Goal: Information Seeking & Learning: Learn about a topic

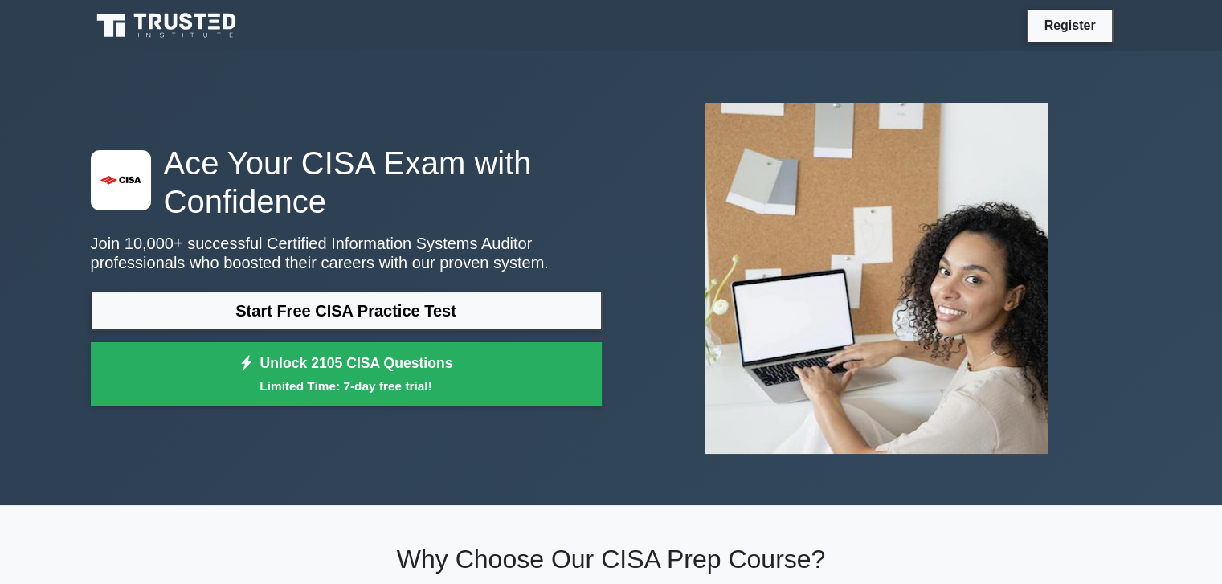
click at [370, 313] on link "Start Free CISA Practice Test" at bounding box center [346, 311] width 511 height 39
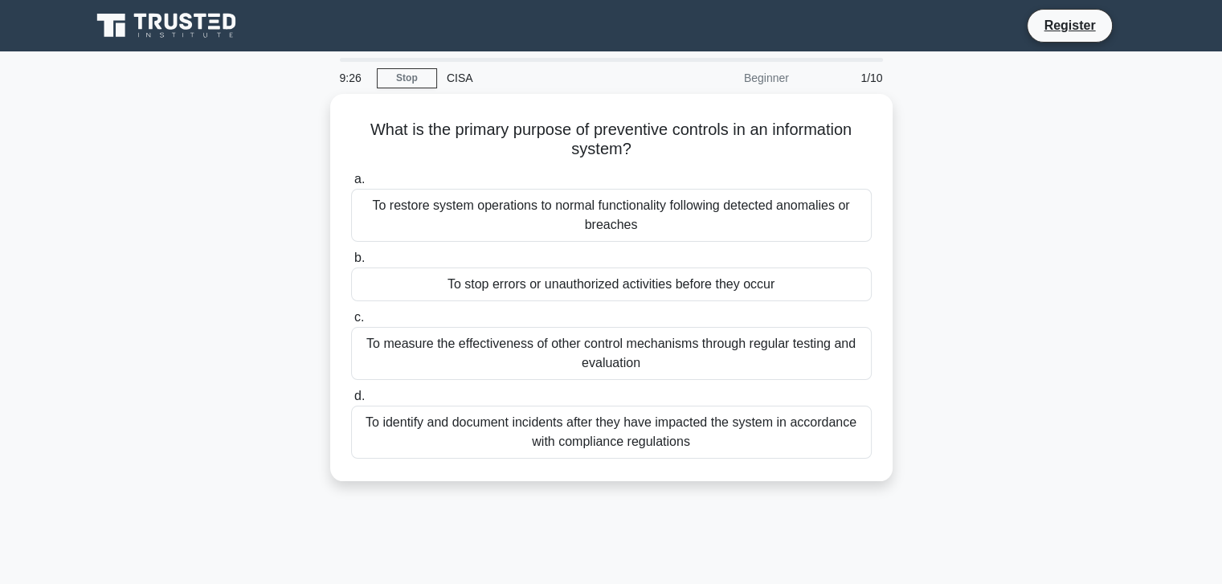
click at [1038, 31] on link "Register" at bounding box center [1069, 25] width 71 height 20
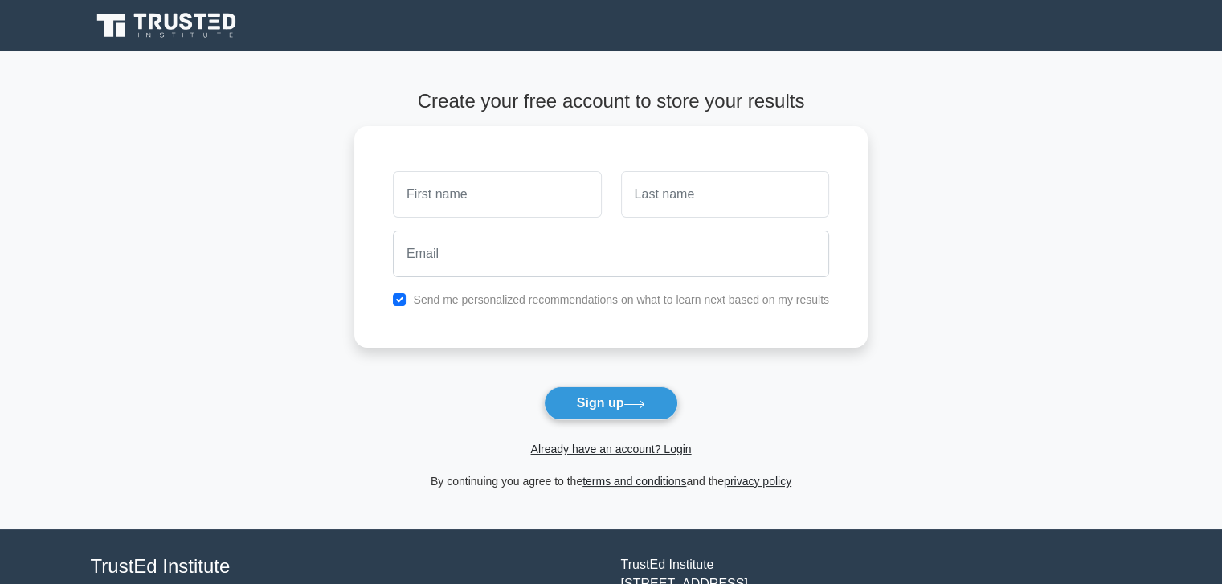
click at [543, 195] on input "text" at bounding box center [497, 194] width 208 height 47
type input "Md shawon Khan"
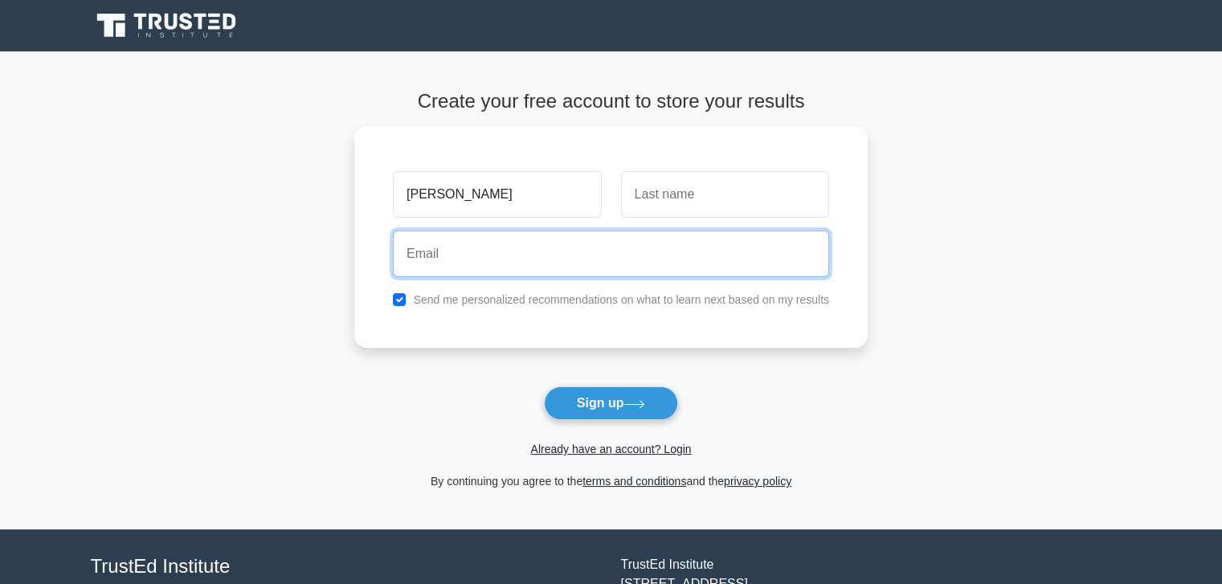
click at [518, 235] on input "email" at bounding box center [611, 254] width 436 height 47
click at [509, 252] on input "atifislamshawon8450@gmail.com" at bounding box center [611, 254] width 436 height 47
type input "atifislamshawon4850@gmail.com"
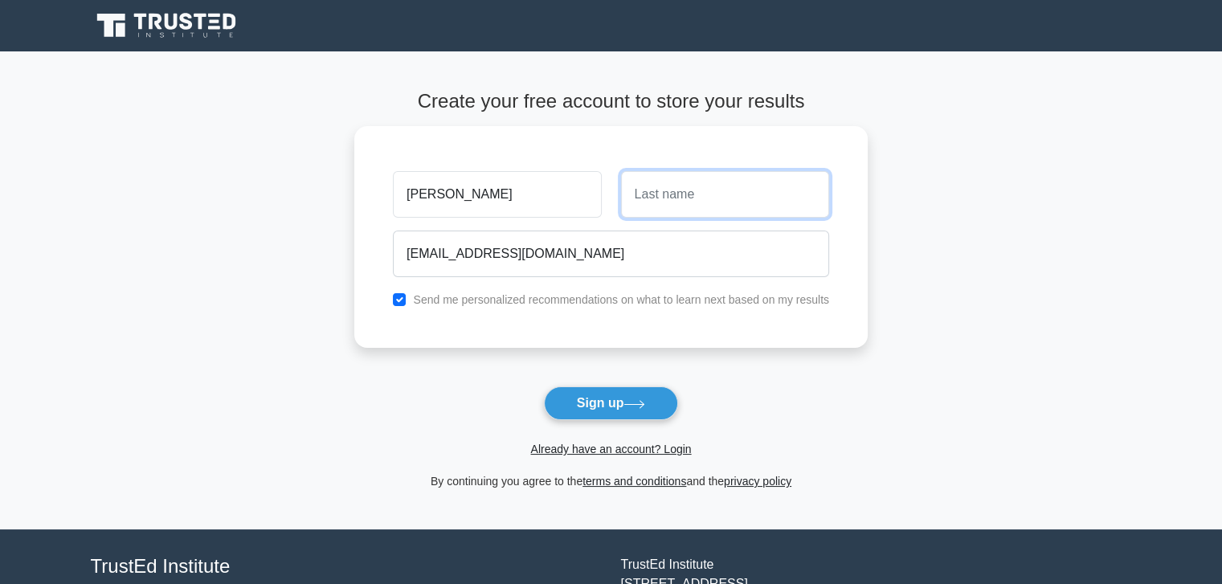
click at [669, 195] on input "text" at bounding box center [725, 194] width 208 height 47
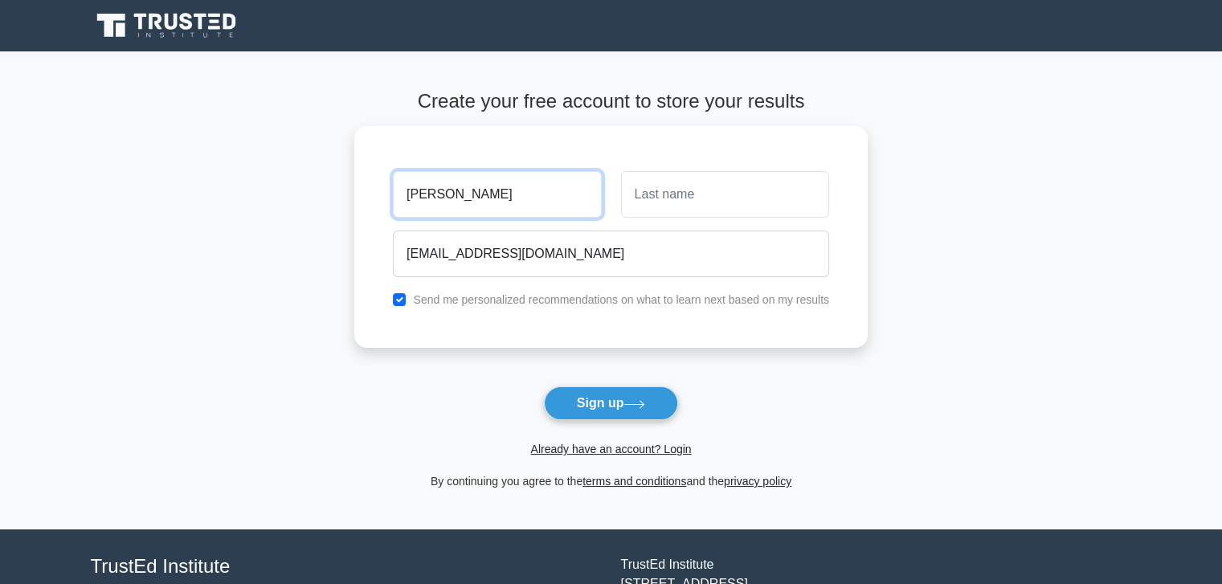
click at [503, 189] on input "Md shawon Khan" at bounding box center [497, 194] width 208 height 47
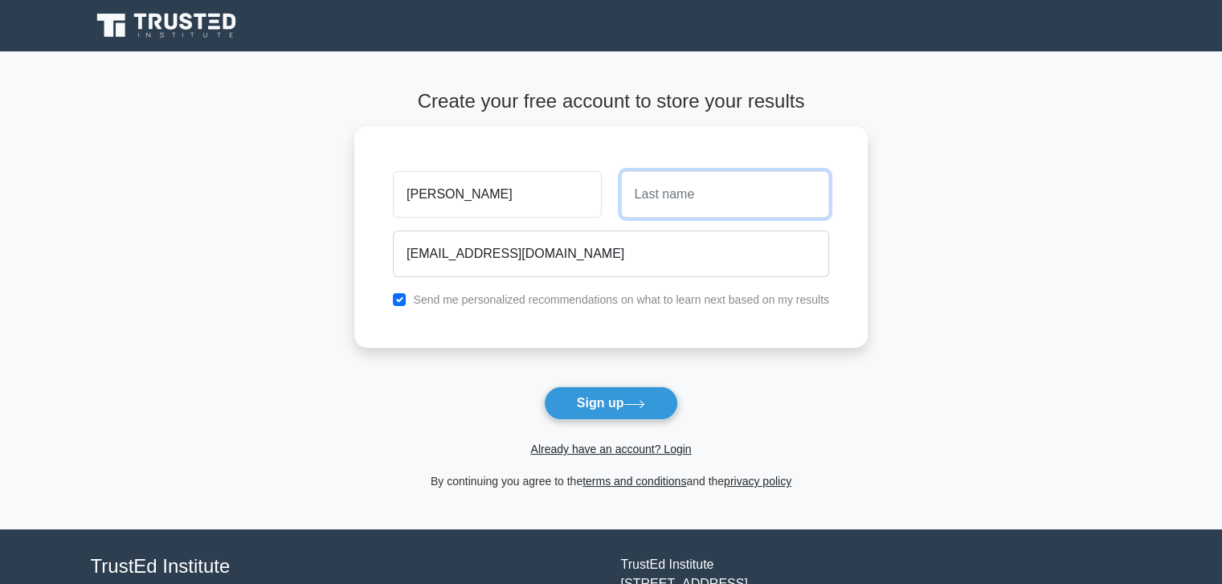
click at [648, 196] on input "text" at bounding box center [725, 194] width 208 height 47
paste input "Khan"
type input "Khan"
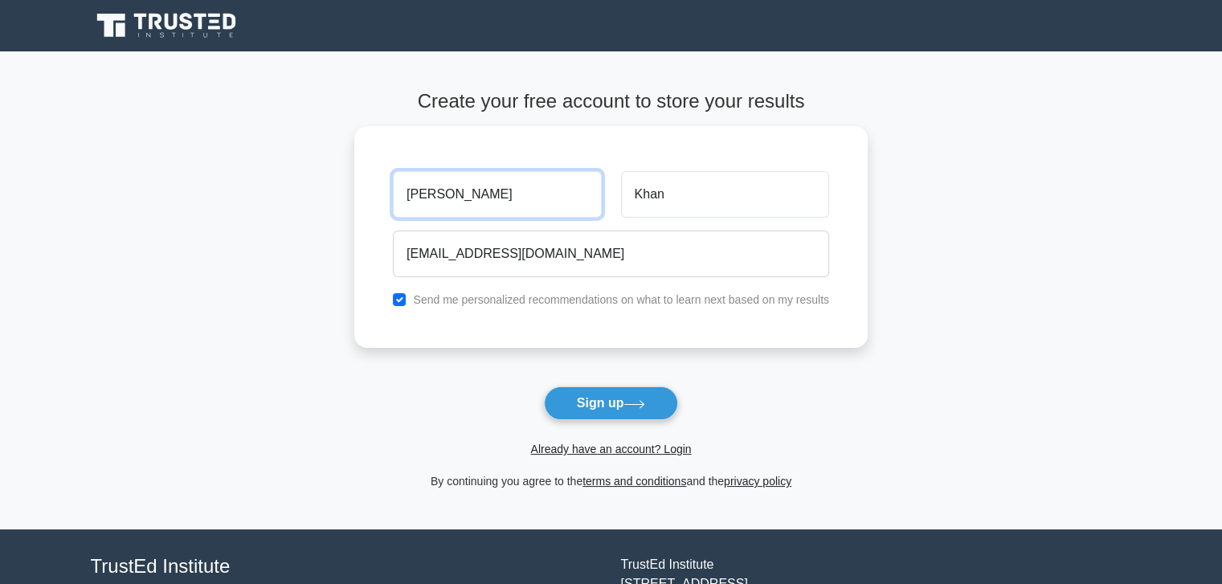
click at [520, 189] on input "Md shawon Khan" at bounding box center [497, 194] width 208 height 47
type input "Md shawon"
click at [576, 407] on button "Sign up" at bounding box center [611, 404] width 135 height 34
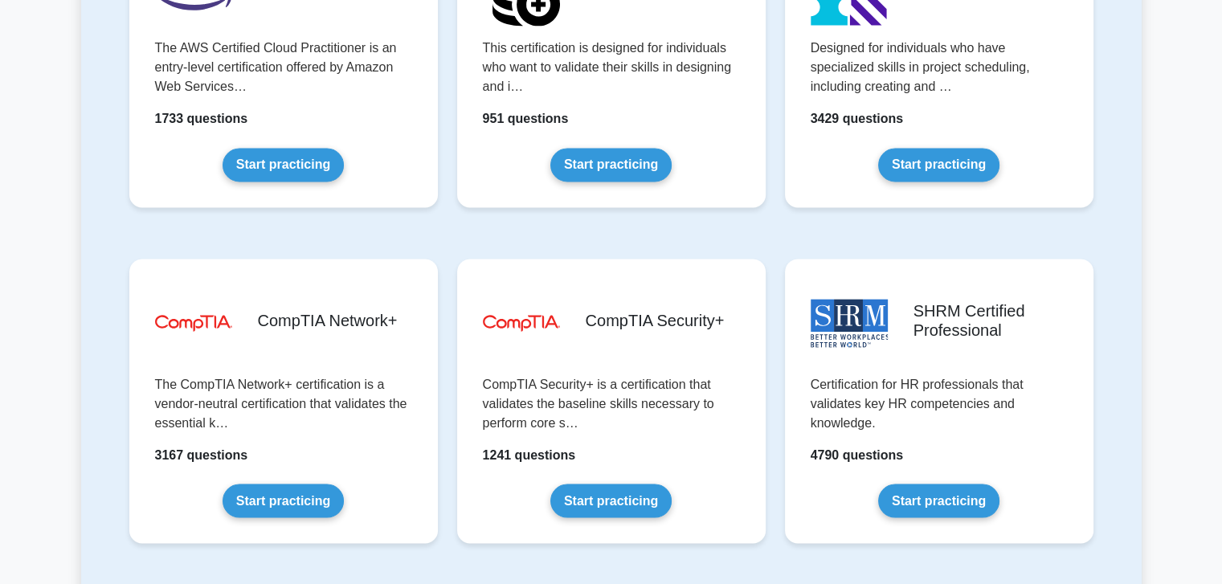
scroll to position [2835, 0]
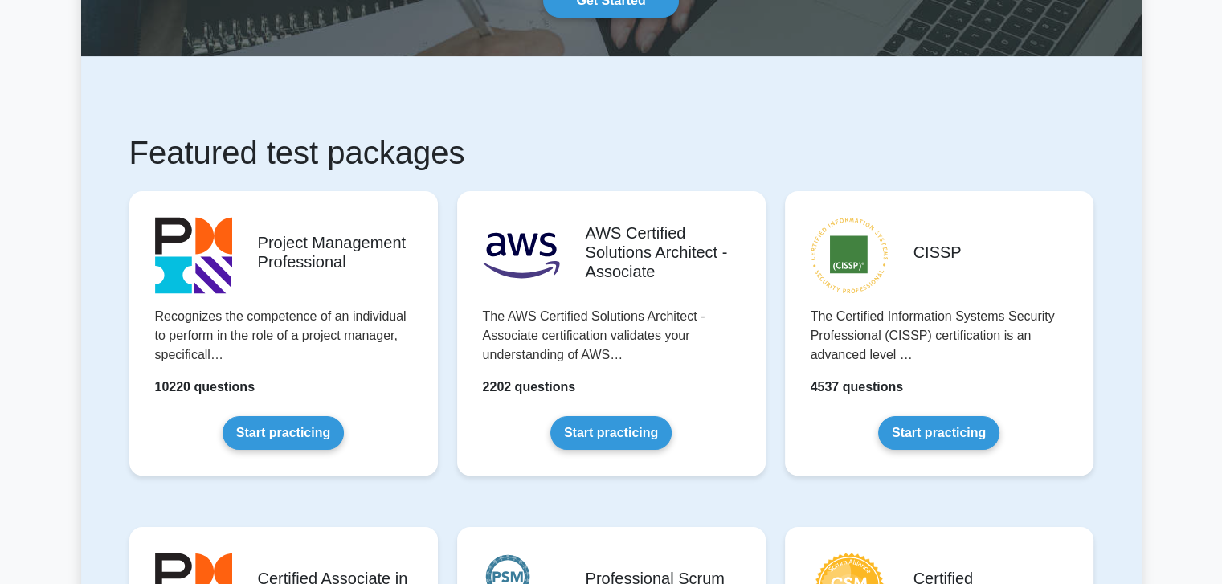
scroll to position [188, 0]
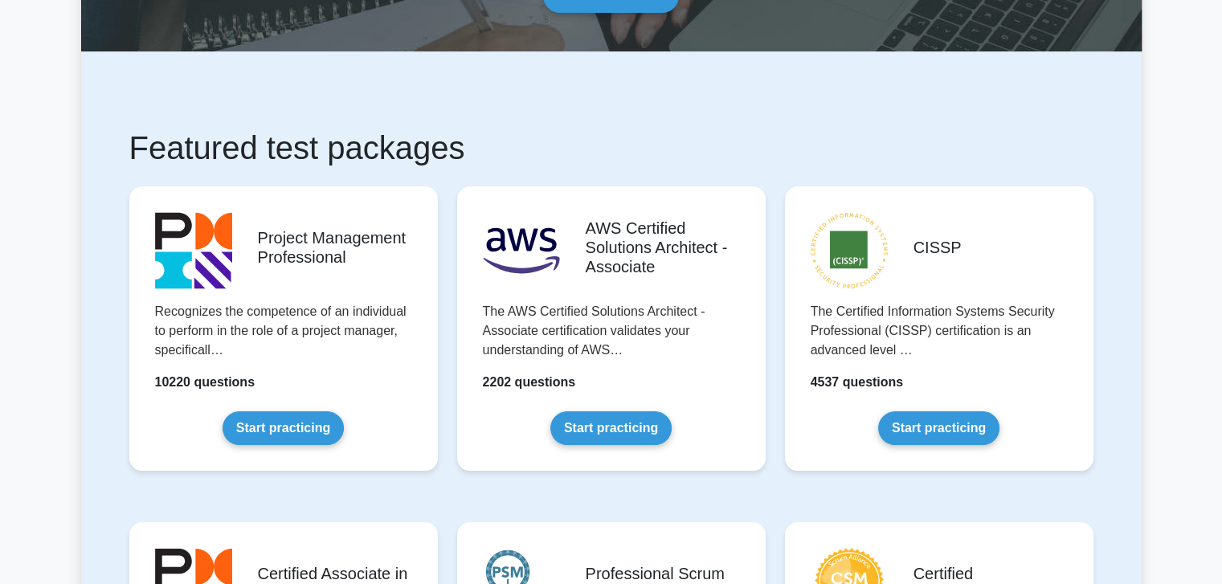
click at [302, 420] on link "Start practicing" at bounding box center [283, 428] width 121 height 34
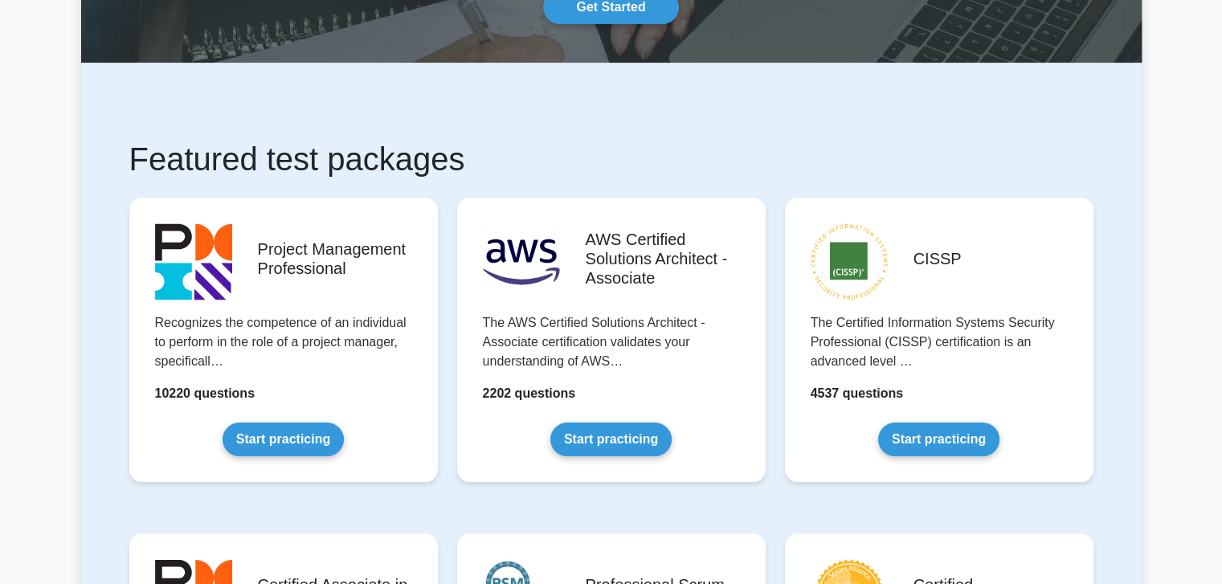
scroll to position [177, 0]
drag, startPoint x: 1042, startPoint y: 491, endPoint x: 989, endPoint y: 450, distance: 67.0
click at [1027, 450] on div "CISSP The Certified Information Systems Security Professional (CISSP) certifica…" at bounding box center [940, 353] width 328 height 336
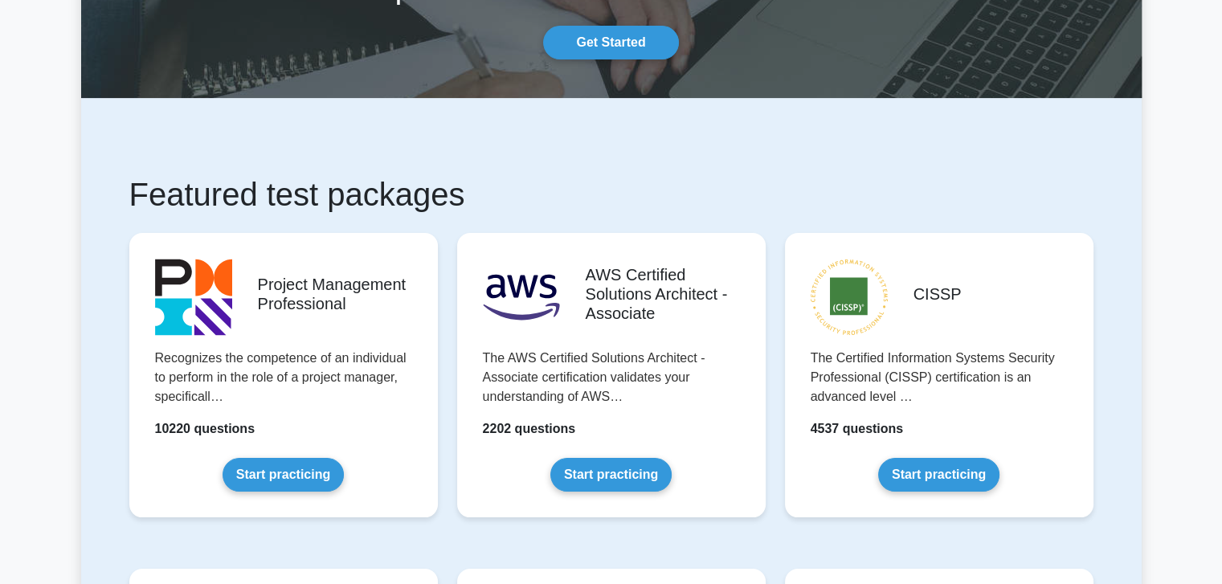
scroll to position [214, 0]
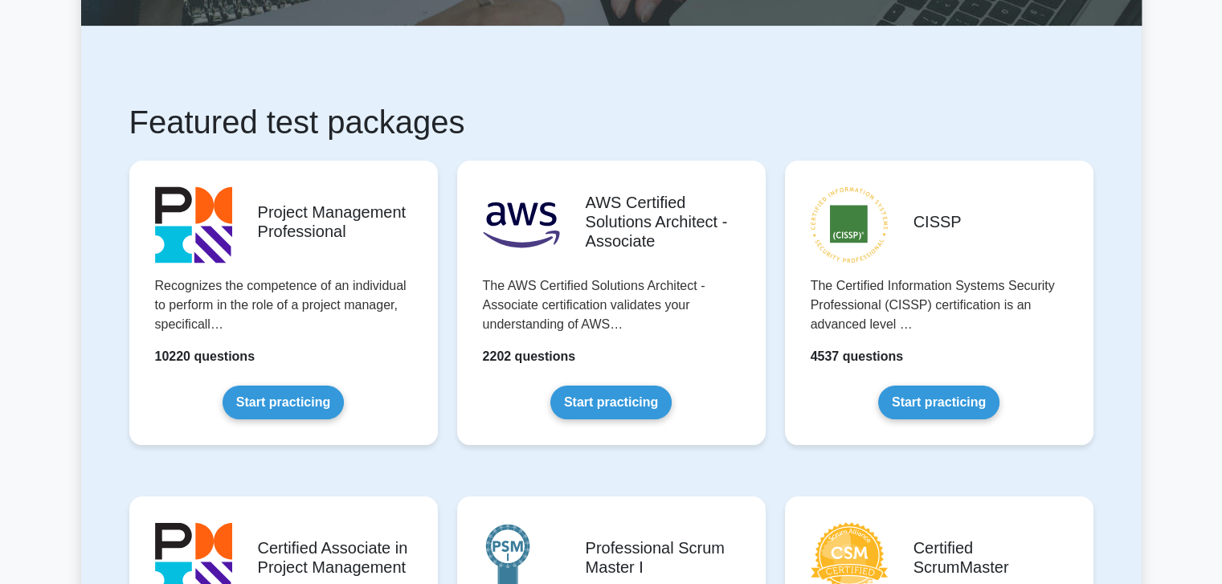
click at [947, 403] on link "Start practicing" at bounding box center [938, 403] width 121 height 34
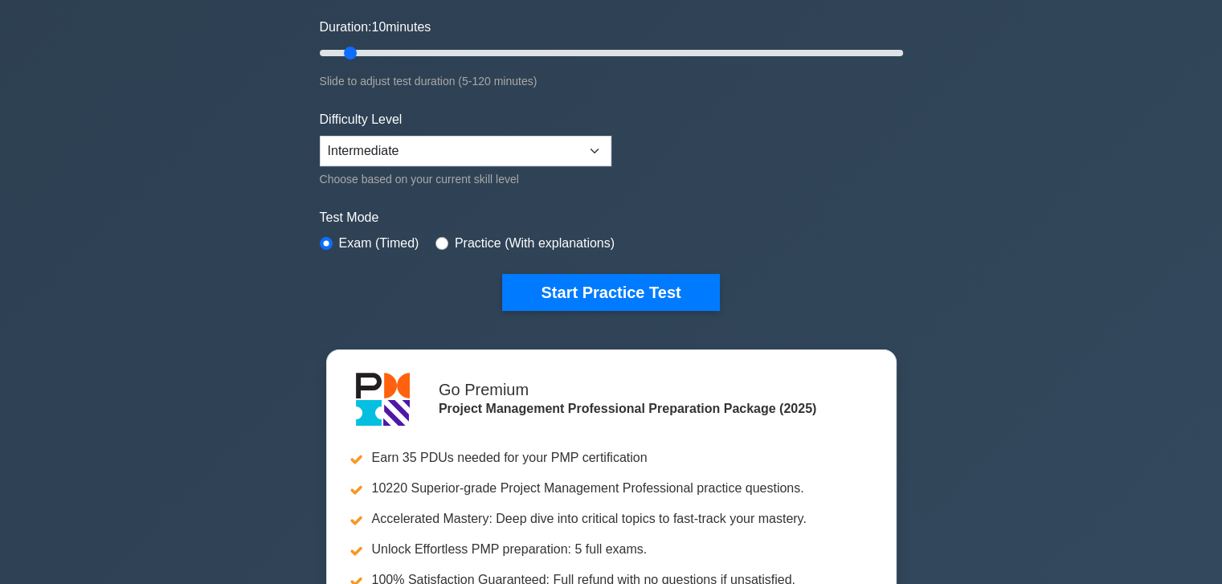
scroll to position [296, 0]
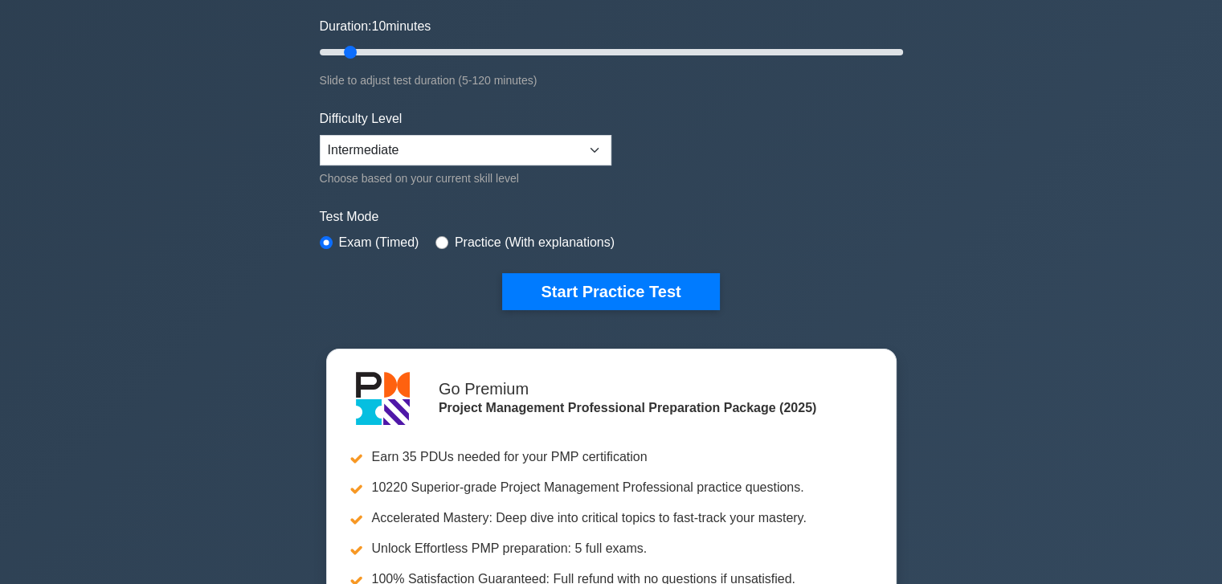
click at [568, 284] on button "Start Practice Test" at bounding box center [610, 291] width 217 height 37
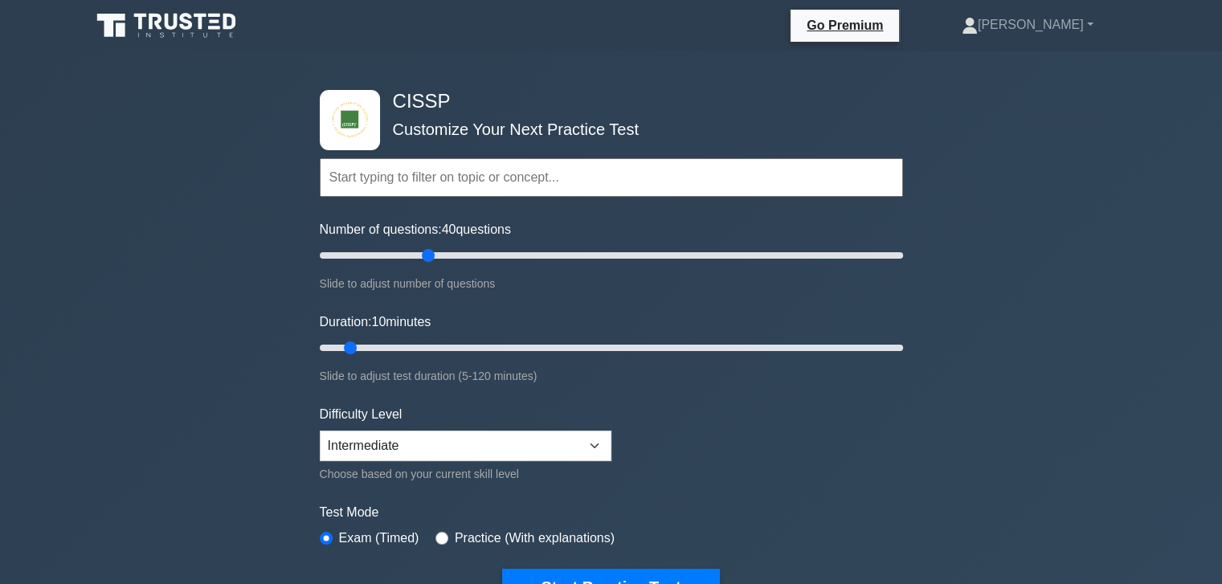
drag, startPoint x: 344, startPoint y: 256, endPoint x: 435, endPoint y: 308, distance: 104.4
type input "40"
click at [435, 265] on input "Number of questions: 40 questions" at bounding box center [611, 255] width 583 height 19
drag, startPoint x: 352, startPoint y: 343, endPoint x: 608, endPoint y: 360, distance: 256.1
type input "60"
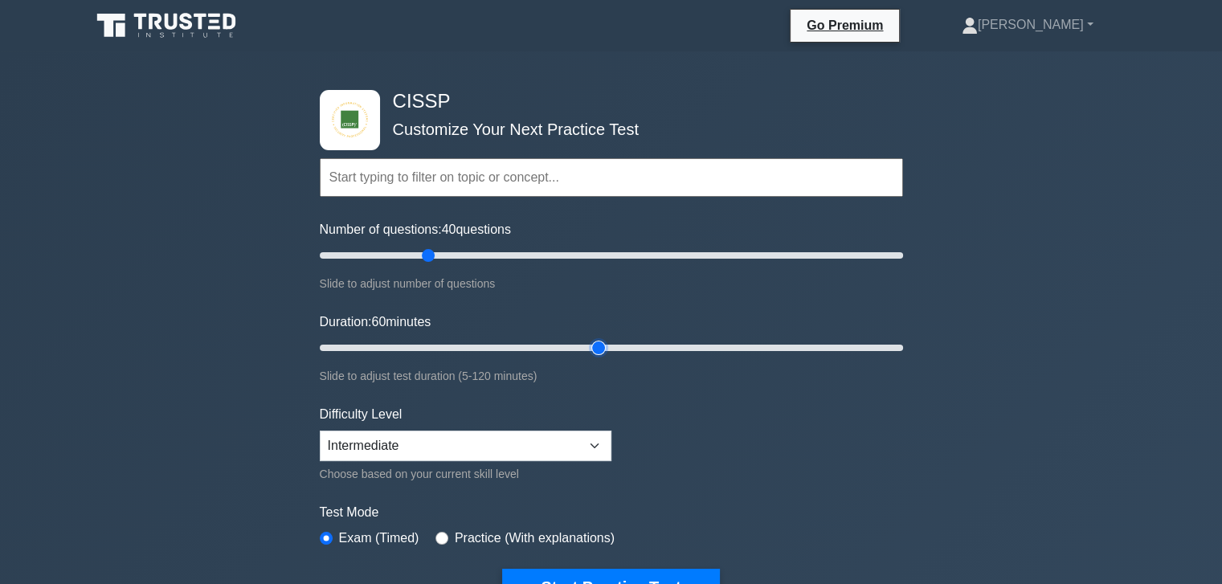
click at [608, 358] on input "Duration: 60 minutes" at bounding box center [611, 347] width 583 height 19
drag, startPoint x: 430, startPoint y: 254, endPoint x: 489, endPoint y: 261, distance: 59.1
type input "60"
click at [489, 261] on input "Number of questions: 60 questions" at bounding box center [611, 255] width 583 height 19
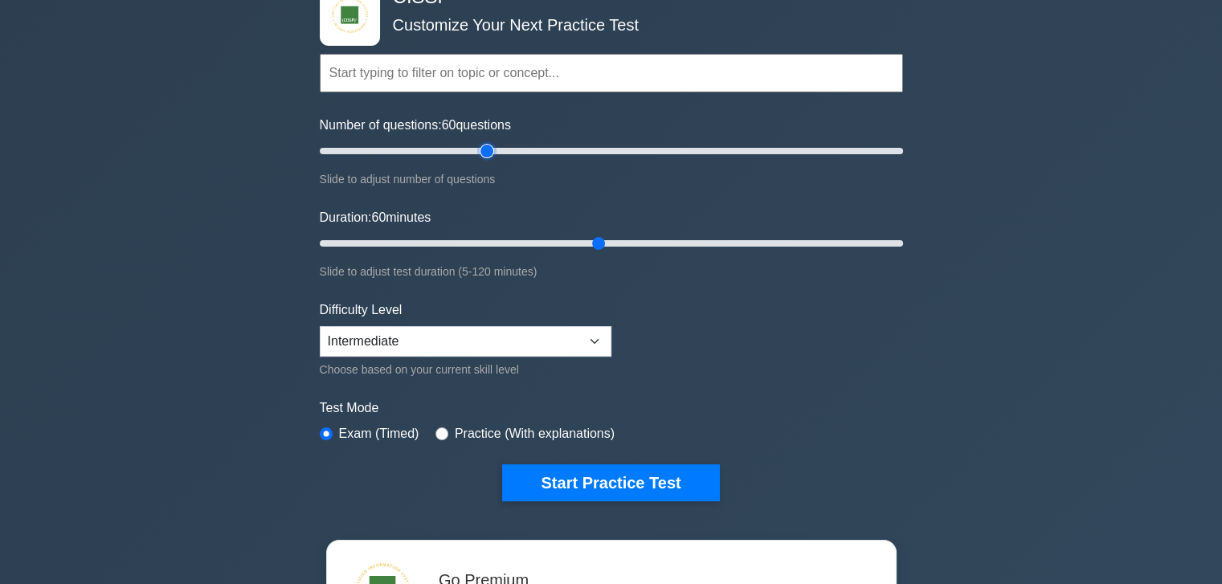
scroll to position [107, 0]
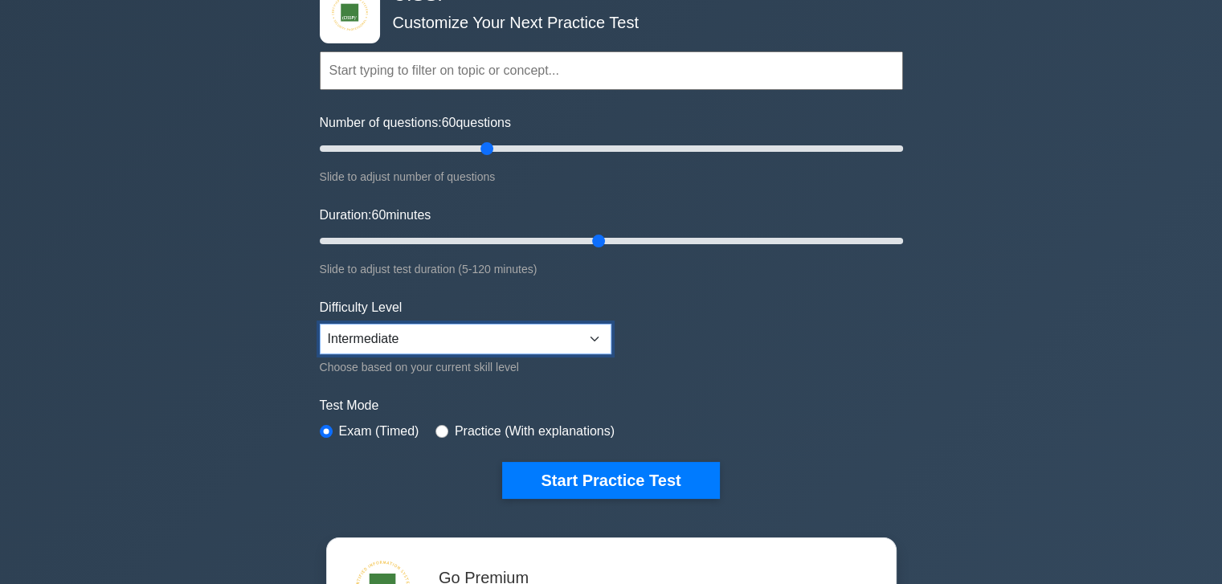
click at [501, 338] on select "Beginner Intermediate Expert" at bounding box center [466, 339] width 292 height 31
click at [320, 324] on select "Beginner Intermediate Expert" at bounding box center [466, 339] width 292 height 31
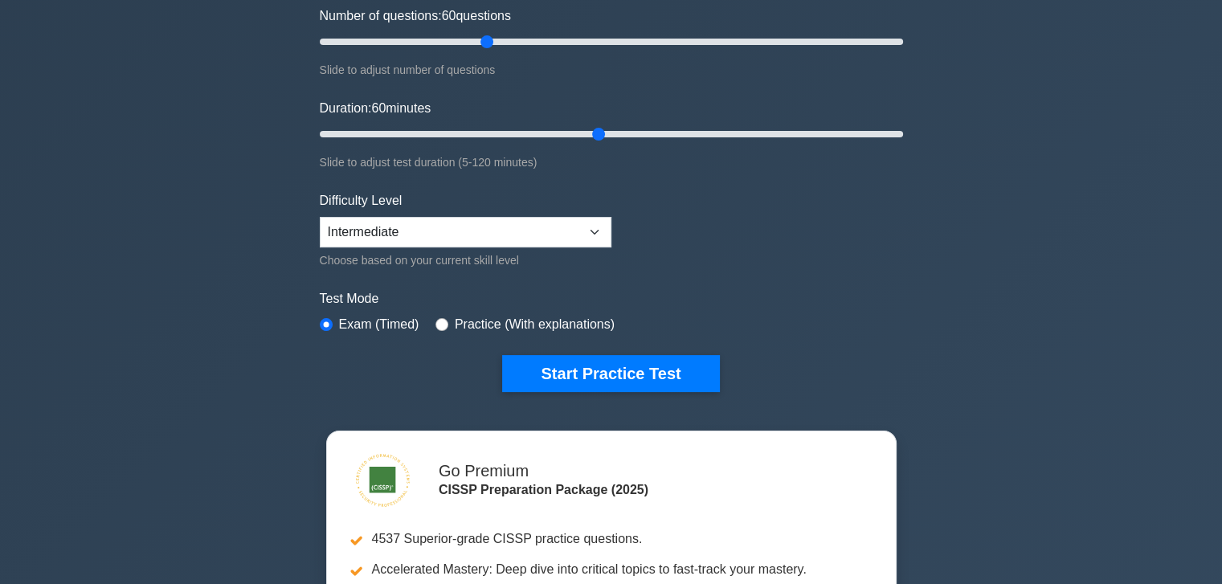
click at [628, 366] on button "Start Practice Test" at bounding box center [610, 373] width 217 height 37
click at [659, 372] on button "Start Practice Test" at bounding box center [610, 373] width 217 height 37
drag, startPoint x: 602, startPoint y: 133, endPoint x: 565, endPoint y: 142, distance: 38.0
type input "55"
click at [565, 142] on input "Duration: 55 minutes" at bounding box center [611, 134] width 583 height 19
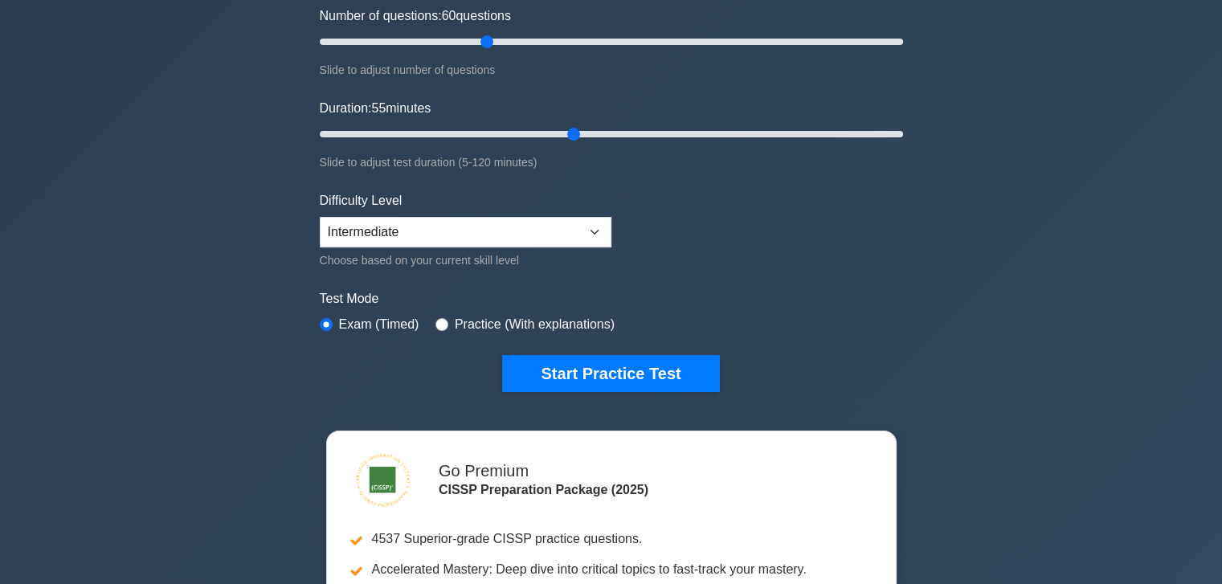
click at [604, 366] on button "Start Practice Test" at bounding box center [610, 373] width 217 height 37
click at [518, 229] on select "Beginner Intermediate Expert" at bounding box center [466, 232] width 292 height 31
select select "expert"
click at [320, 217] on select "Beginner Intermediate Expert" at bounding box center [466, 232] width 292 height 31
drag, startPoint x: 486, startPoint y: 38, endPoint x: 437, endPoint y: 47, distance: 49.8
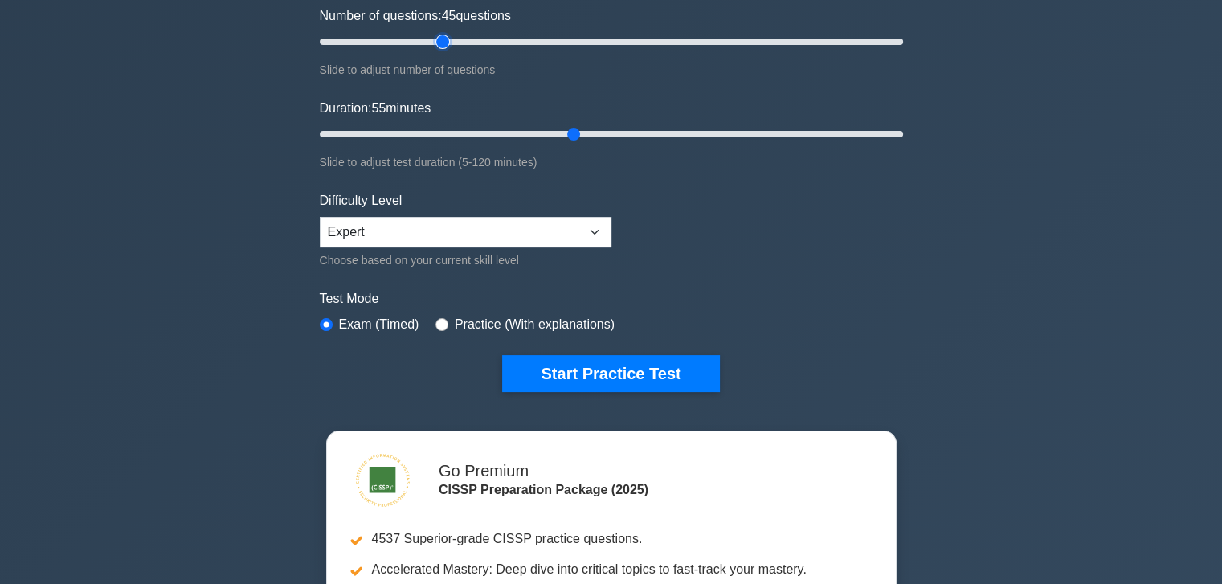
type input "45"
click at [437, 47] on input "Number of questions: 45 questions" at bounding box center [611, 41] width 583 height 19
drag, startPoint x: 573, startPoint y: 133, endPoint x: 555, endPoint y: 133, distance: 17.7
type input "50"
click at [555, 133] on input "Duration: 50 minutes" at bounding box center [611, 134] width 583 height 19
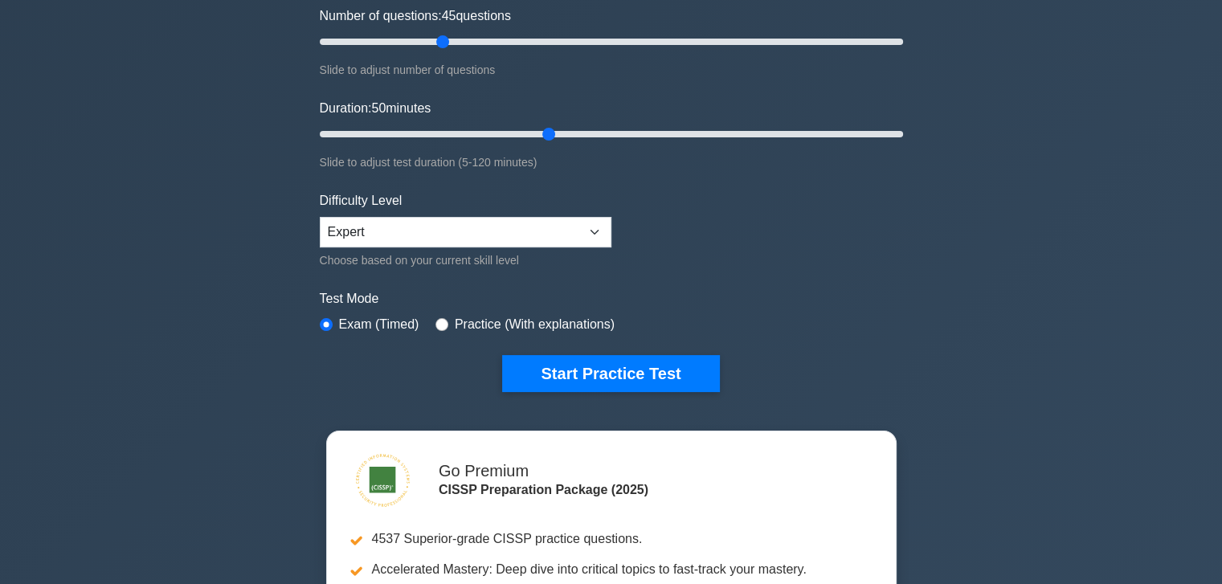
click at [620, 370] on button "Start Practice Test" at bounding box center [610, 373] width 217 height 37
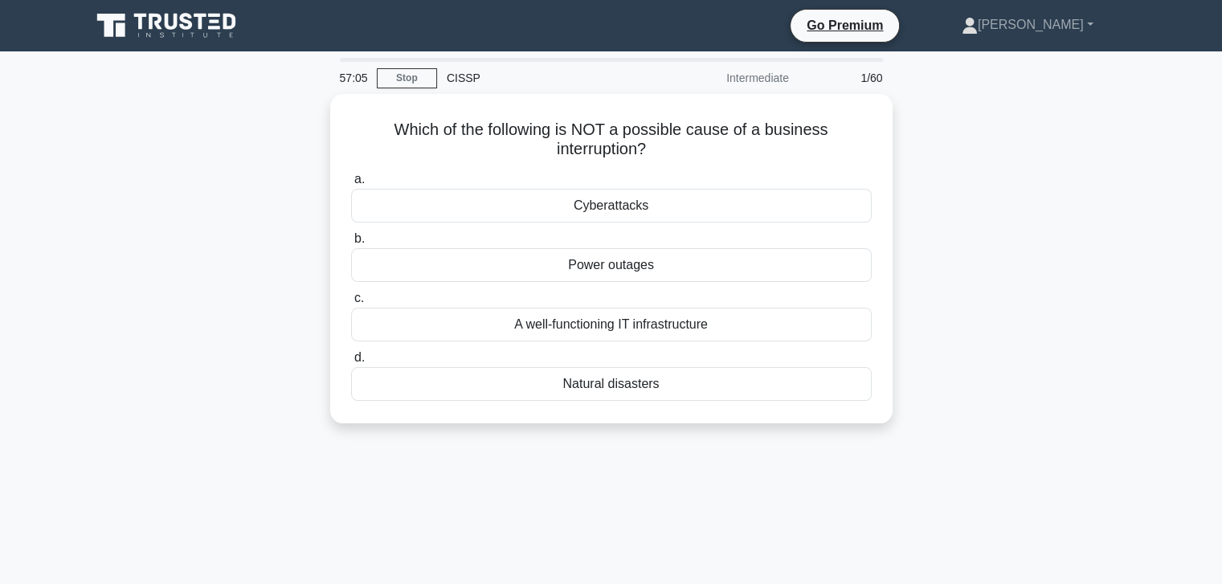
click at [640, 205] on div "Cyberattacks" at bounding box center [611, 206] width 521 height 34
click at [351, 185] on input "a. Cyberattacks" at bounding box center [351, 179] width 0 height 10
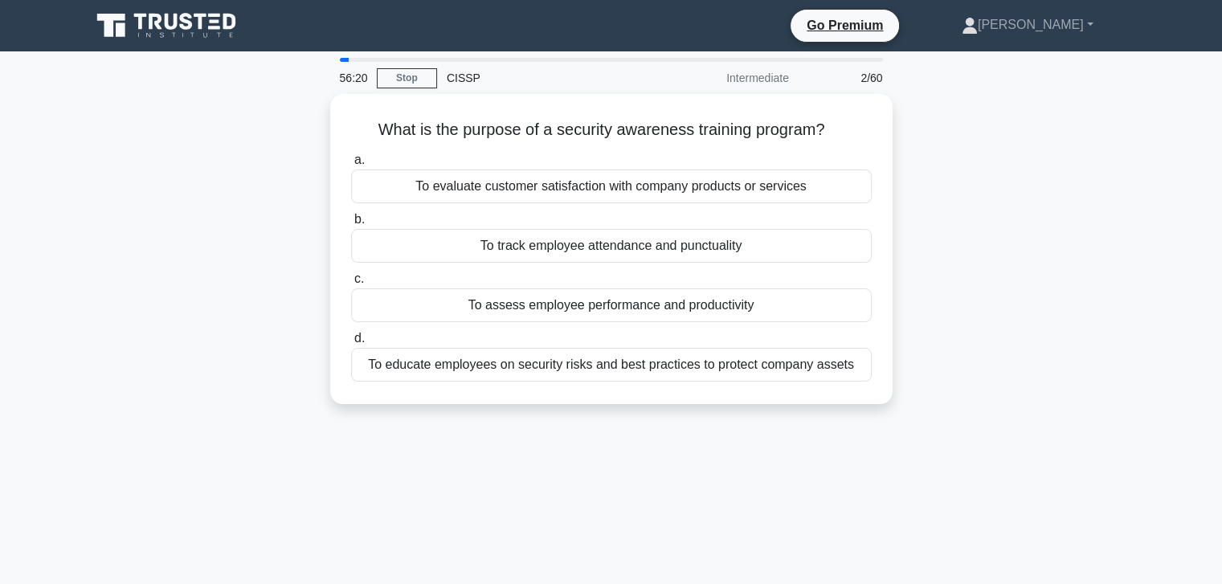
click at [793, 362] on div "To educate employees on security risks and best practices to protect company as…" at bounding box center [611, 365] width 521 height 34
click at [351, 344] on input "d. To educate employees on security risks and best practices to protect company…" at bounding box center [351, 339] width 0 height 10
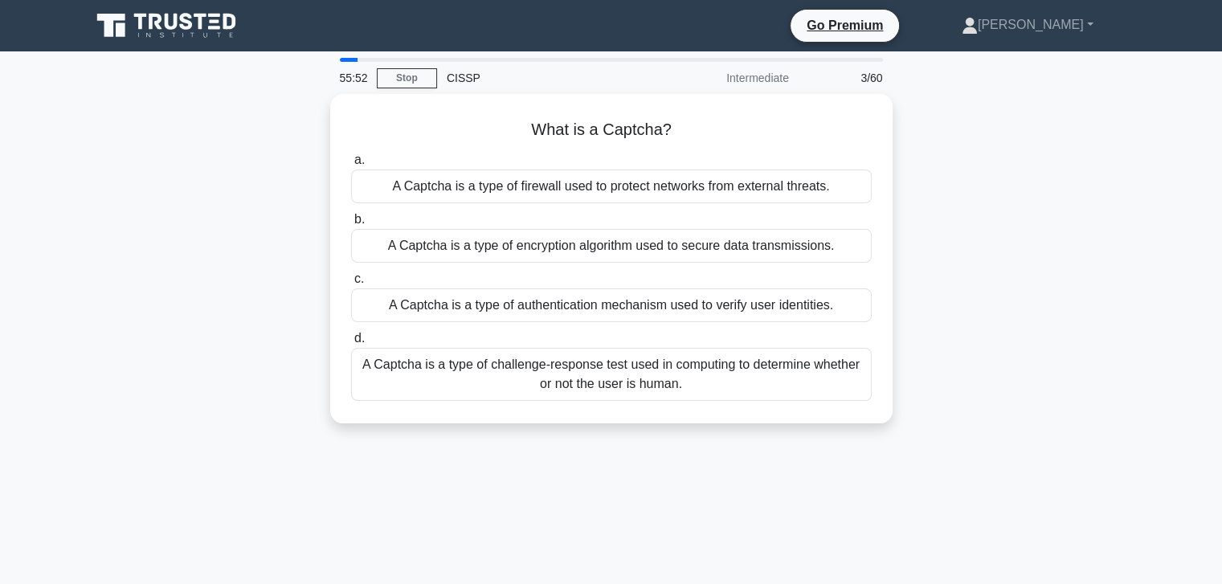
click at [408, 79] on link "Stop" at bounding box center [407, 78] width 60 height 20
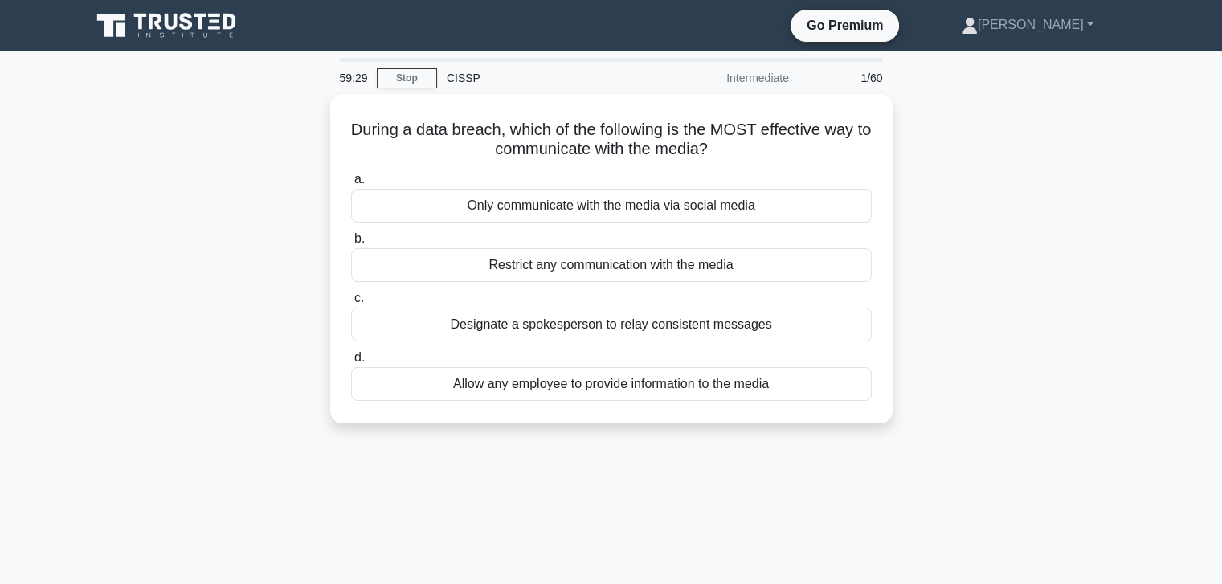
click at [645, 260] on div "Restrict any communication with the media" at bounding box center [611, 265] width 521 height 34
click at [351, 244] on input "b. Restrict any communication with the media" at bounding box center [351, 239] width 0 height 10
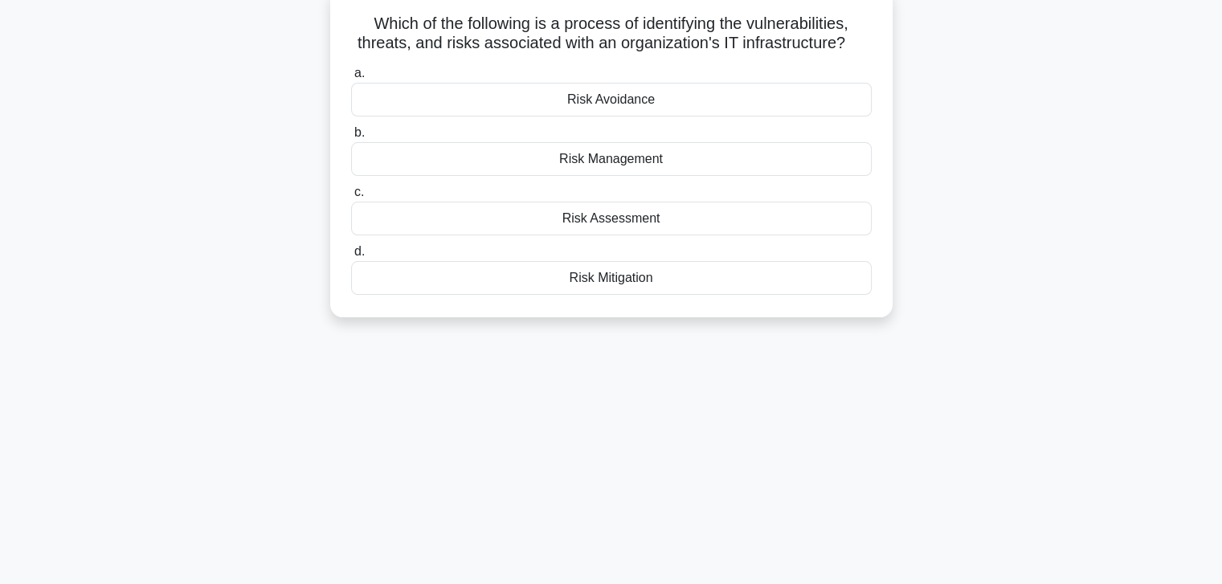
scroll to position [107, 0]
click at [631, 141] on div "Risk Management" at bounding box center [611, 158] width 521 height 34
click at [351, 137] on input "b. Risk Management" at bounding box center [351, 132] width 0 height 10
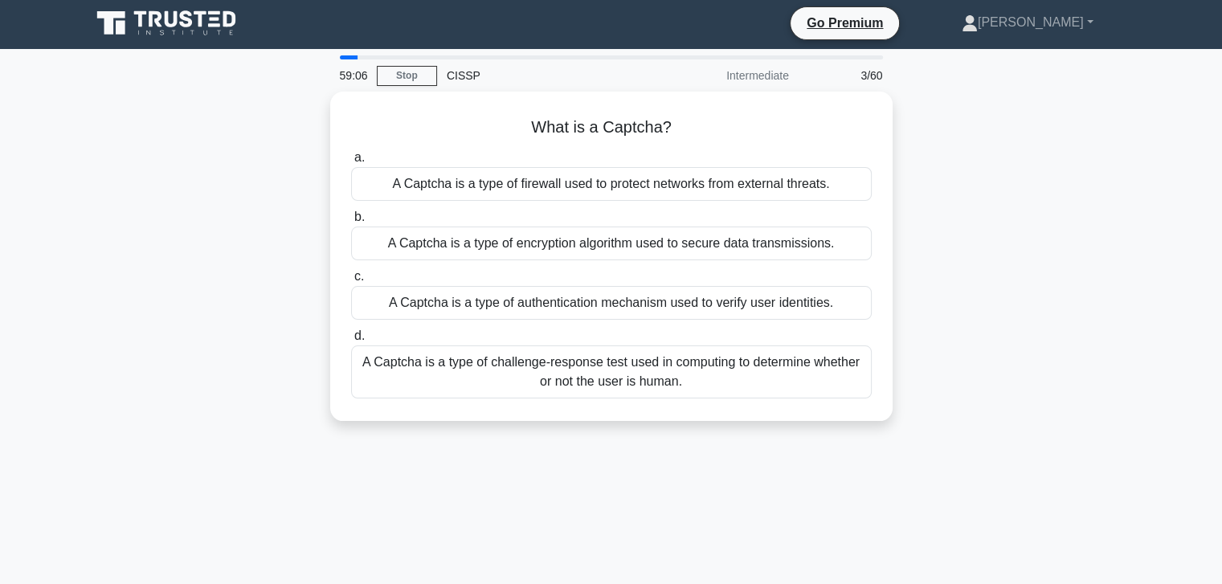
scroll to position [0, 0]
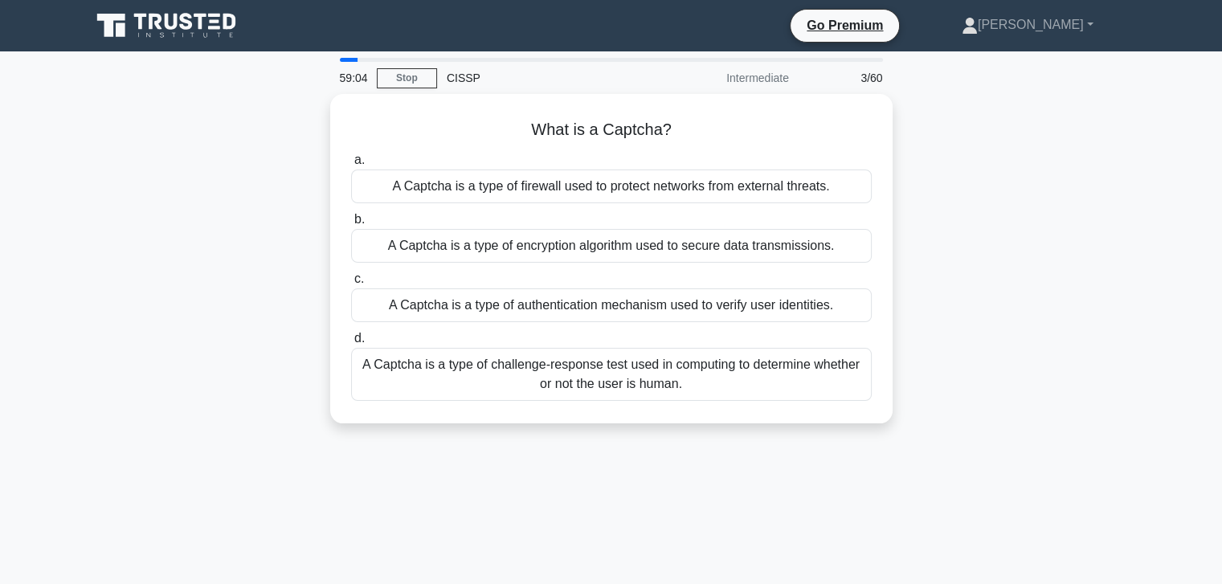
click at [820, 129] on h5 "What is a Captcha? .spinner_0XTQ{transform-origin:center;animation:spinner_y6GP…" at bounding box center [612, 130] width 524 height 21
click at [784, 211] on label "b. A Captcha is a type of encryption algorithm used to secure data transmission…" at bounding box center [611, 236] width 521 height 53
click at [351, 215] on input "b. A Captcha is a type of encryption algorithm used to secure data transmission…" at bounding box center [351, 220] width 0 height 10
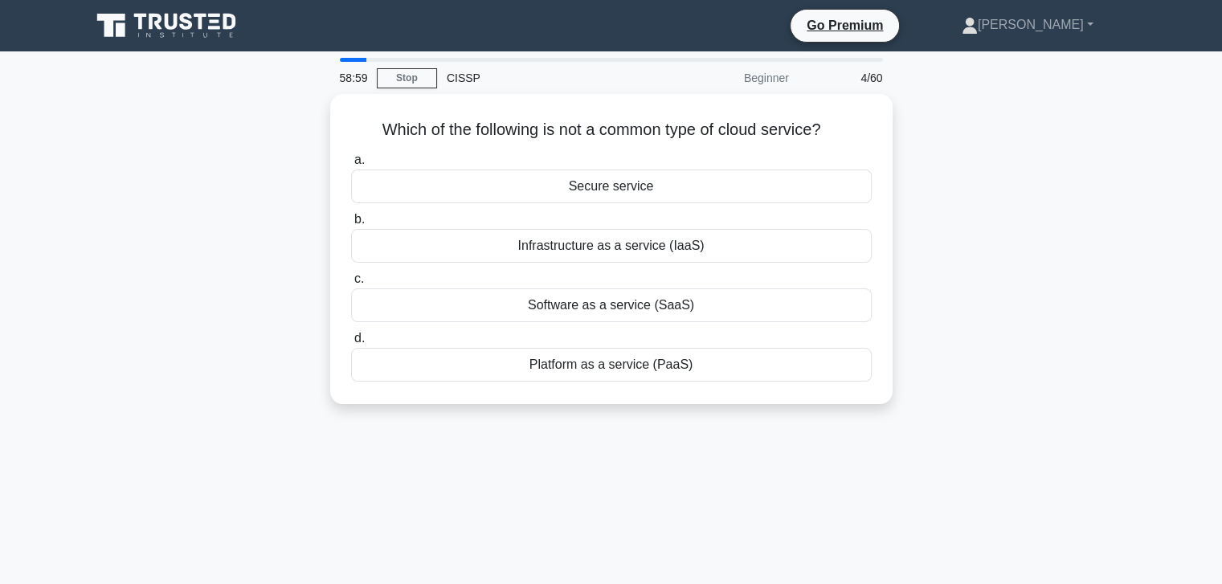
click at [771, 210] on label "b. Infrastructure as a service (IaaS)" at bounding box center [611, 236] width 521 height 53
click at [351, 215] on input "b. Infrastructure as a service (IaaS)" at bounding box center [351, 220] width 0 height 10
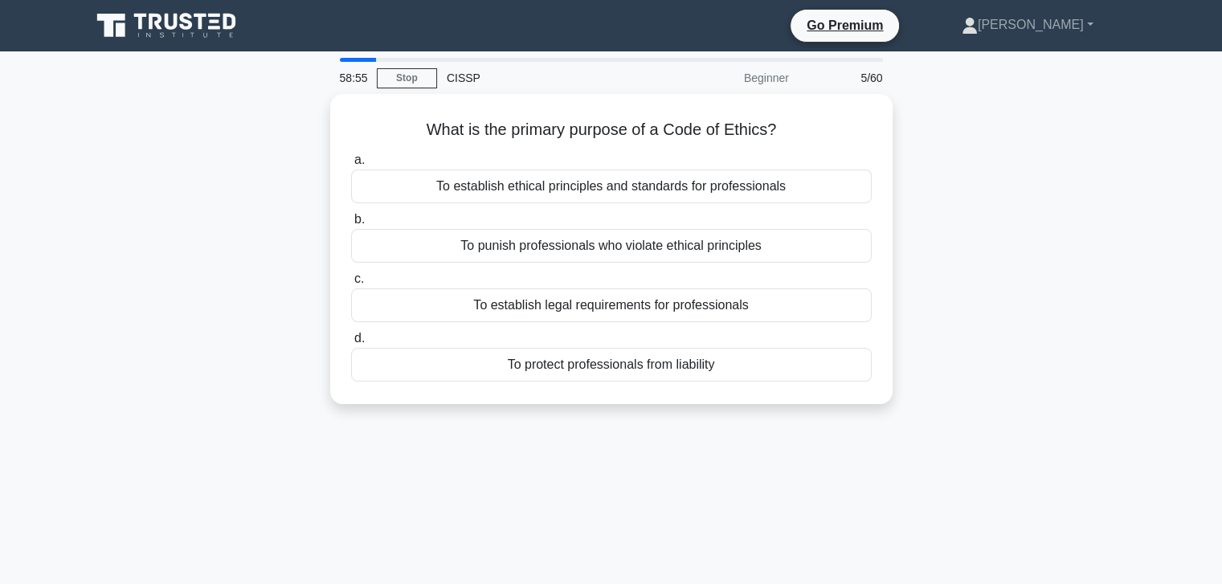
click at [767, 269] on label "c. To establish legal requirements for professionals" at bounding box center [611, 295] width 521 height 53
click at [351, 274] on input "c. To establish legal requirements for professionals" at bounding box center [351, 279] width 0 height 10
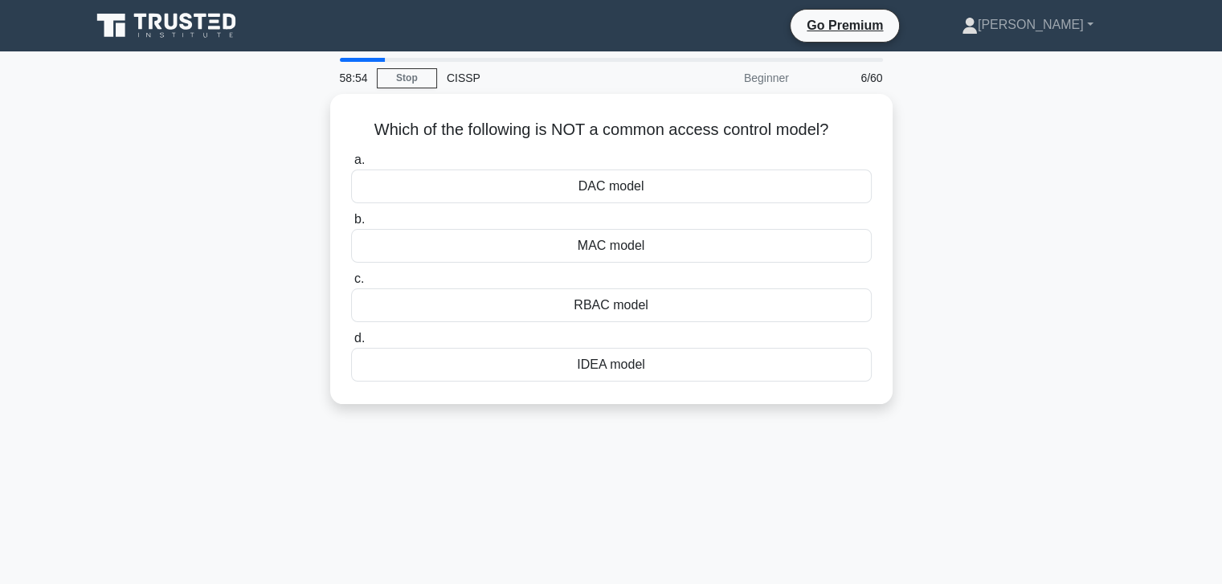
click at [636, 247] on div "MAC model" at bounding box center [611, 246] width 521 height 34
click at [351, 225] on input "b. MAC model" at bounding box center [351, 220] width 0 height 10
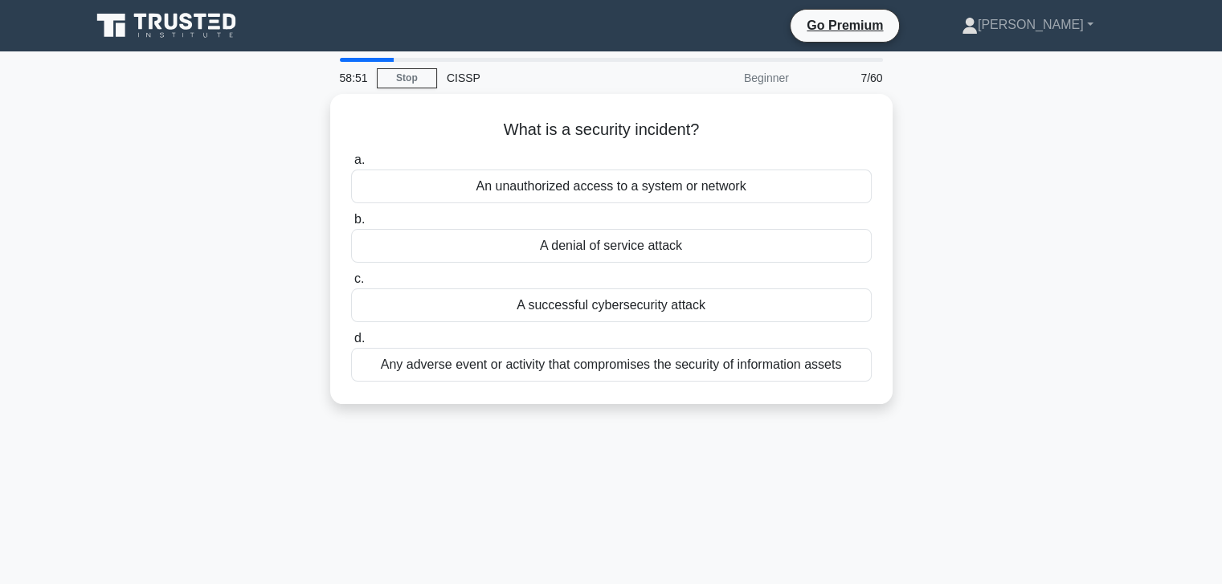
click at [972, 211] on div "What is a security incident? .spinner_0XTQ{transform-origin:center;animation:sp…" at bounding box center [611, 258] width 1061 height 329
click at [777, 80] on div "Beginner" at bounding box center [728, 78] width 141 height 32
drag, startPoint x: 805, startPoint y: 78, endPoint x: 735, endPoint y: 82, distance: 70.8
click at [735, 82] on div "58:46 Stop CISSP Beginner 7/60" at bounding box center [611, 78] width 563 height 32
click at [699, 84] on div "Beginner" at bounding box center [728, 78] width 141 height 32
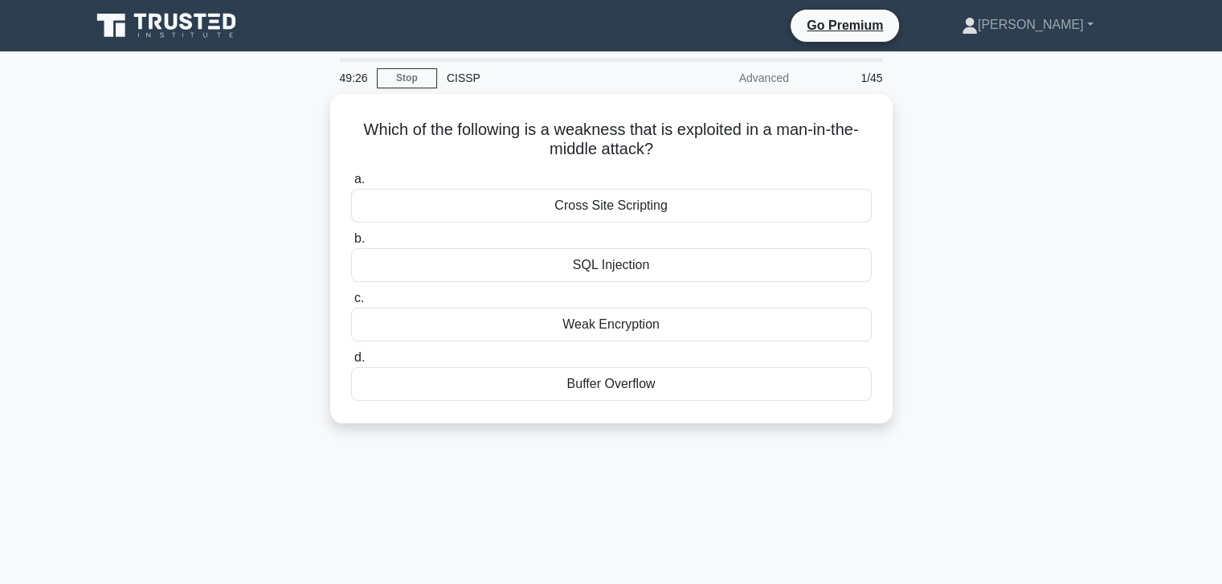
click at [610, 263] on div "SQL Injection" at bounding box center [611, 265] width 521 height 34
click at [351, 244] on input "b. SQL Injection" at bounding box center [351, 239] width 0 height 10
click at [615, 386] on div "Identification" at bounding box center [611, 384] width 521 height 34
click at [351, 363] on input "d. Identification" at bounding box center [351, 358] width 0 height 10
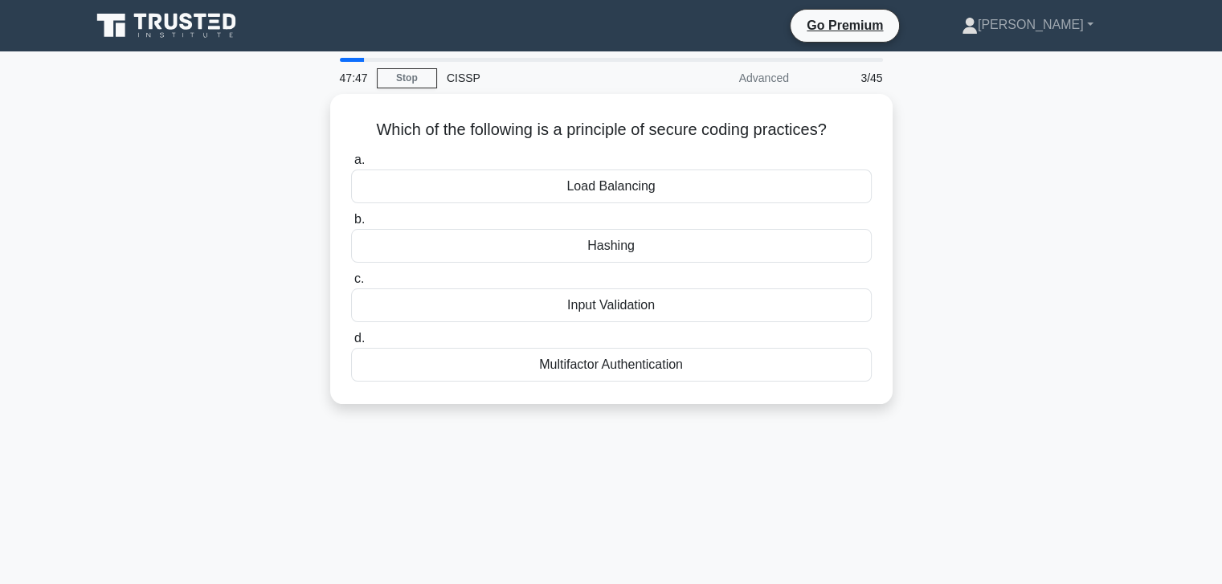
click at [609, 245] on div "Hashing" at bounding box center [611, 246] width 521 height 34
click at [351, 225] on input "b. [GEOGRAPHIC_DATA]" at bounding box center [351, 220] width 0 height 10
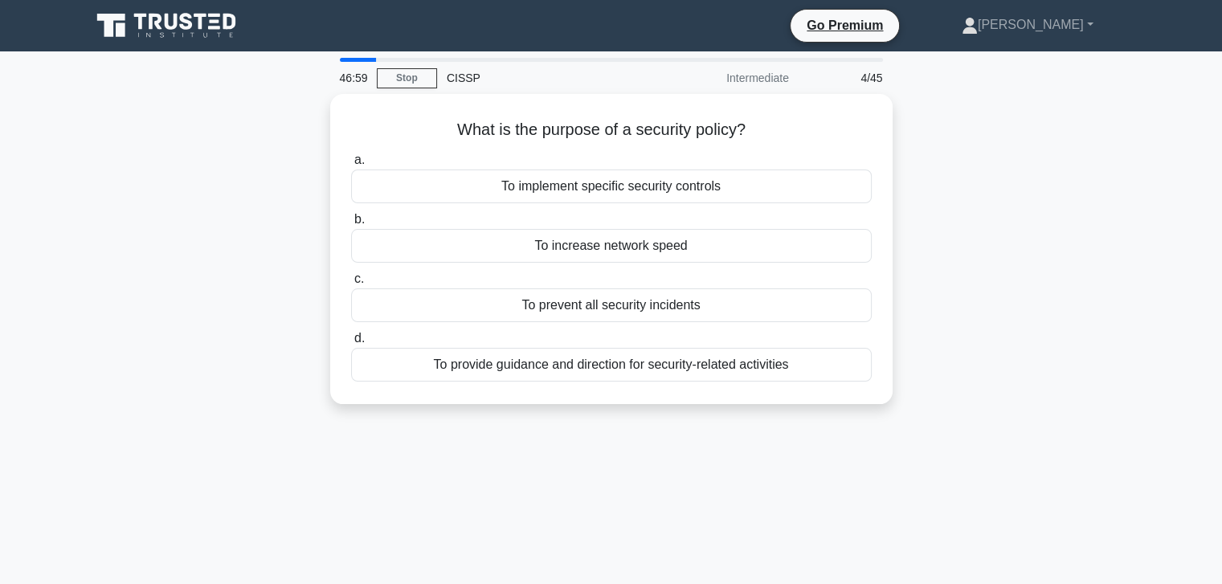
click at [593, 183] on div "To implement specific security controls" at bounding box center [611, 187] width 521 height 34
click at [351, 166] on input "a. To implement specific security controls" at bounding box center [351, 160] width 0 height 10
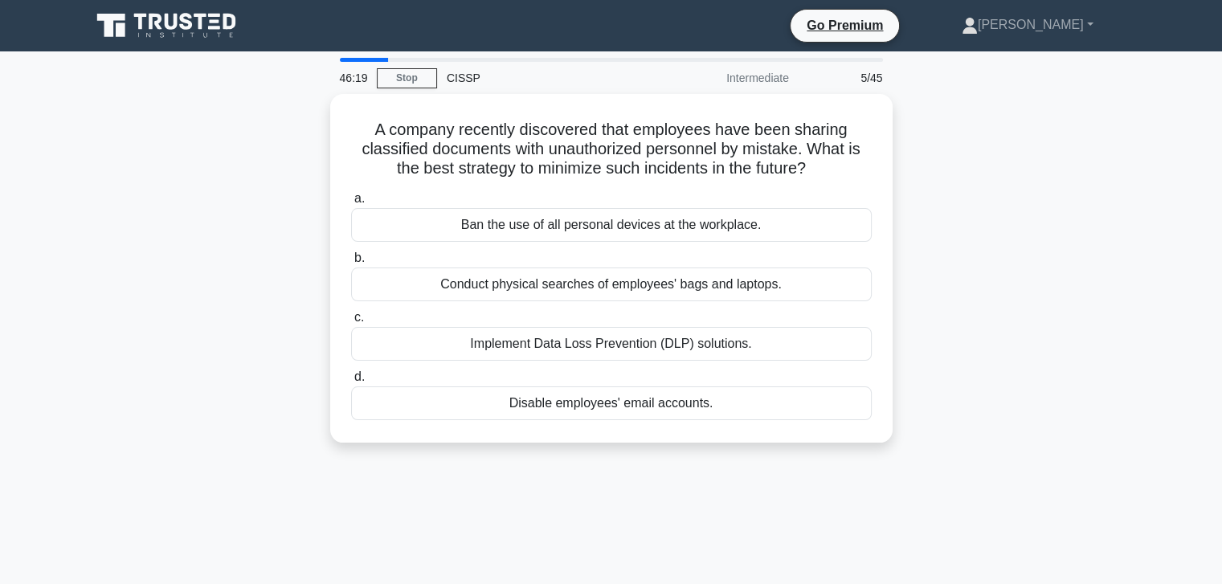
drag, startPoint x: 624, startPoint y: 284, endPoint x: 673, endPoint y: 285, distance: 49.0
click at [633, 284] on div "Conduct physical searches of employees' bags and laptops." at bounding box center [611, 285] width 521 height 34
click at [788, 284] on div "Conduct physical searches of employees' bags and laptops." at bounding box center [611, 285] width 521 height 34
click at [351, 264] on input "b. Conduct physical searches of employees' bags and laptops." at bounding box center [351, 258] width 0 height 10
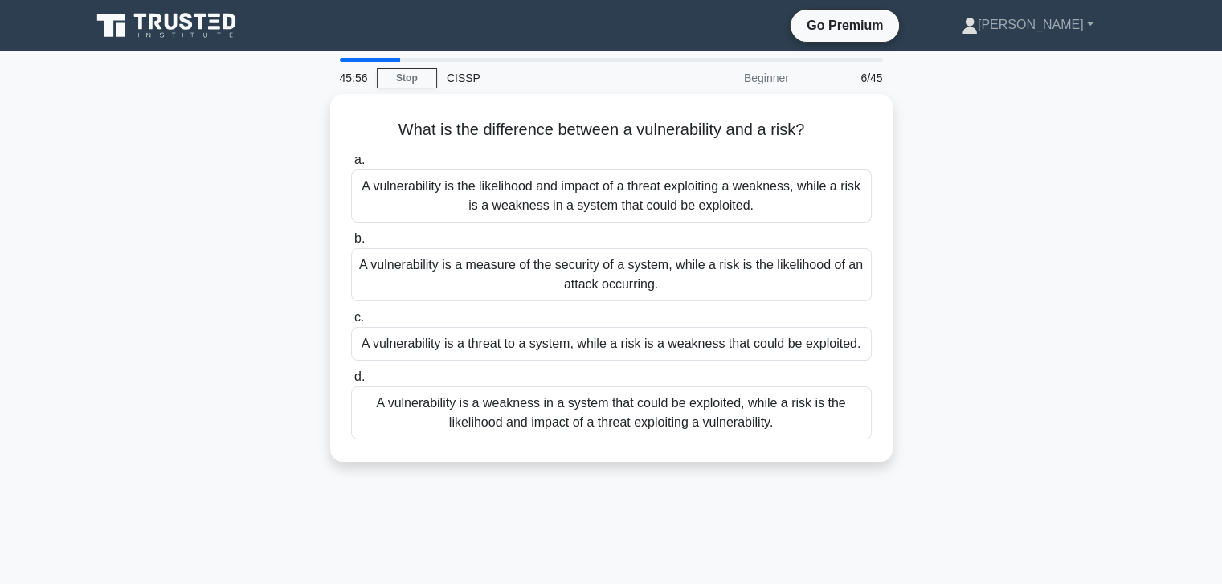
click at [569, 264] on div "A vulnerability is a measure of the security of a system, while a risk is the l…" at bounding box center [611, 274] width 521 height 53
click at [351, 244] on input "b. A vulnerability is a measure of the security of a system, while a risk is th…" at bounding box center [351, 239] width 0 height 10
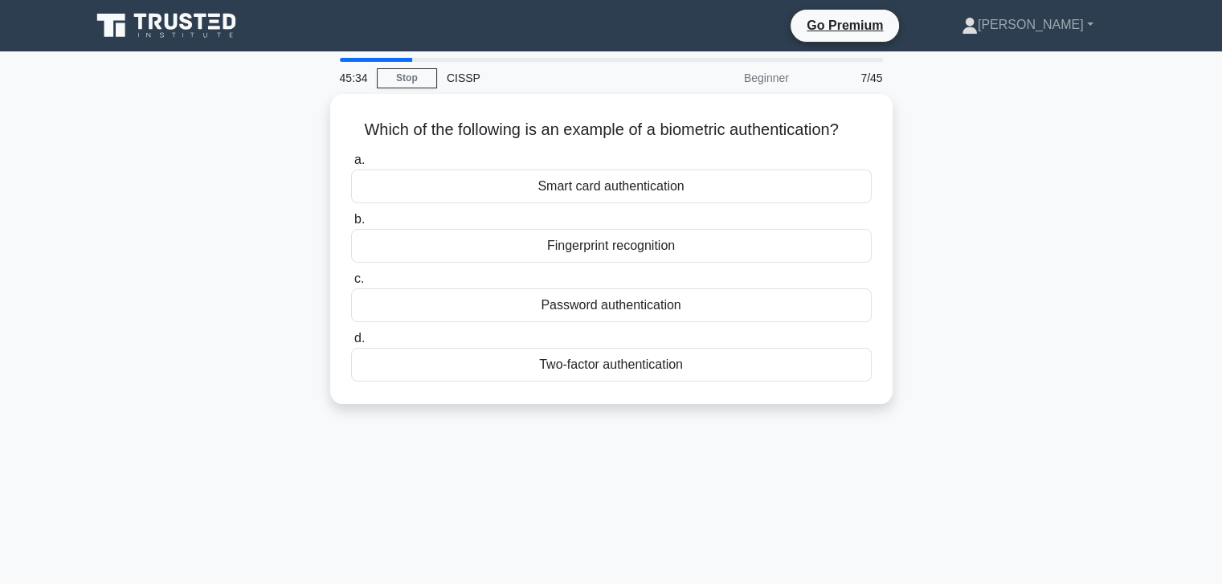
click at [583, 240] on div "Fingerprint recognition" at bounding box center [611, 246] width 521 height 34
click at [351, 225] on input "b. Fingerprint recognition" at bounding box center [351, 220] width 0 height 10
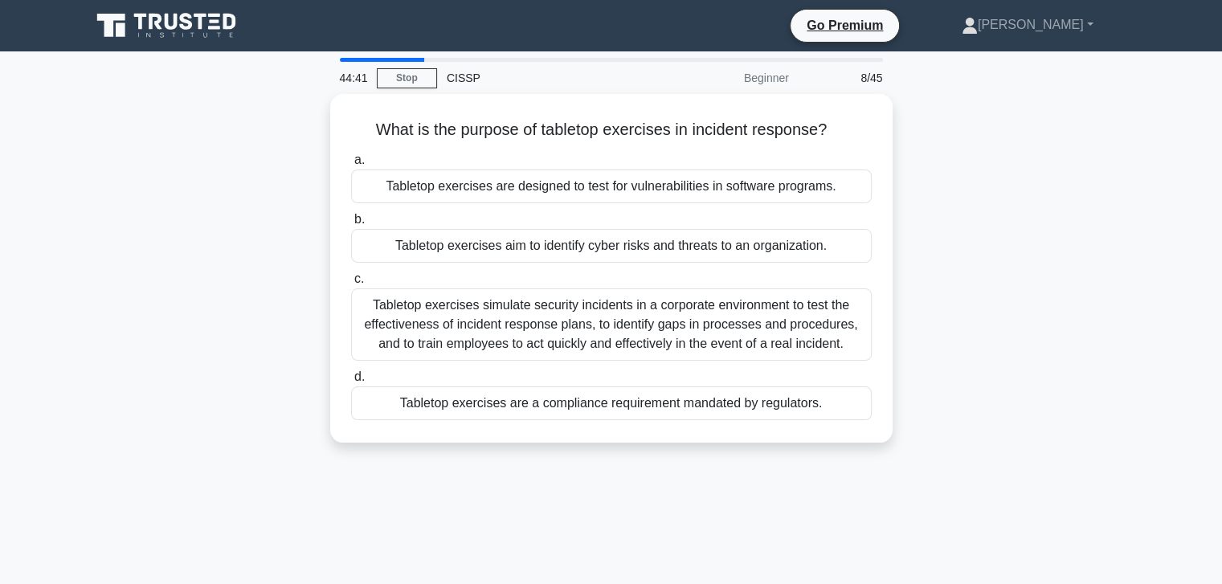
drag, startPoint x: 434, startPoint y: 441, endPoint x: 428, endPoint y: 559, distance: 117.5
drag, startPoint x: 428, startPoint y: 559, endPoint x: 326, endPoint y: 503, distance: 115.4
click at [326, 503] on div "44:40 Stop CISSP Beginner 8/45 What is the purpose of tabletop exercises in inc…" at bounding box center [611, 460] width 1061 height 804
click at [516, 401] on div "Tabletop exercises are a compliance requirement mandated by regulators." at bounding box center [611, 404] width 521 height 34
click at [351, 383] on input "d. Tabletop exercises are a compliance requirement mandated by regulators." at bounding box center [351, 377] width 0 height 10
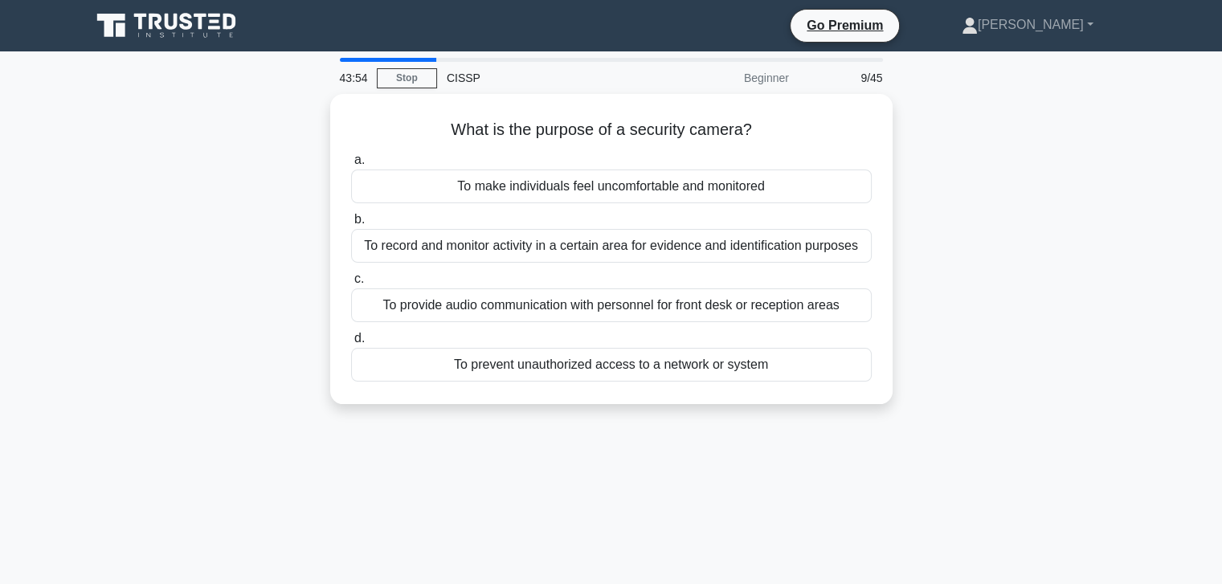
click at [620, 247] on div "To record and monitor activity in a certain area for evidence and identificatio…" at bounding box center [611, 246] width 521 height 34
click at [351, 225] on input "b. To record and monitor activity in a certain area for evidence and identifica…" at bounding box center [351, 220] width 0 height 10
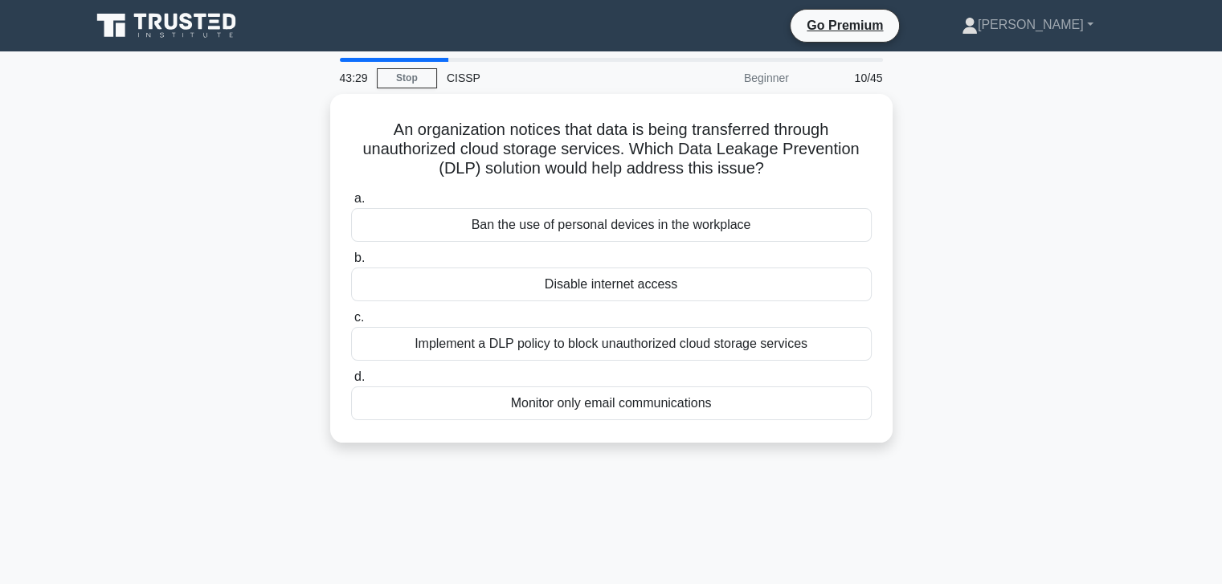
click at [569, 229] on div "Ban the use of personal devices in the workplace" at bounding box center [611, 225] width 521 height 34
click at [351, 204] on input "a. Ban the use of personal devices in the workplace" at bounding box center [351, 199] width 0 height 10
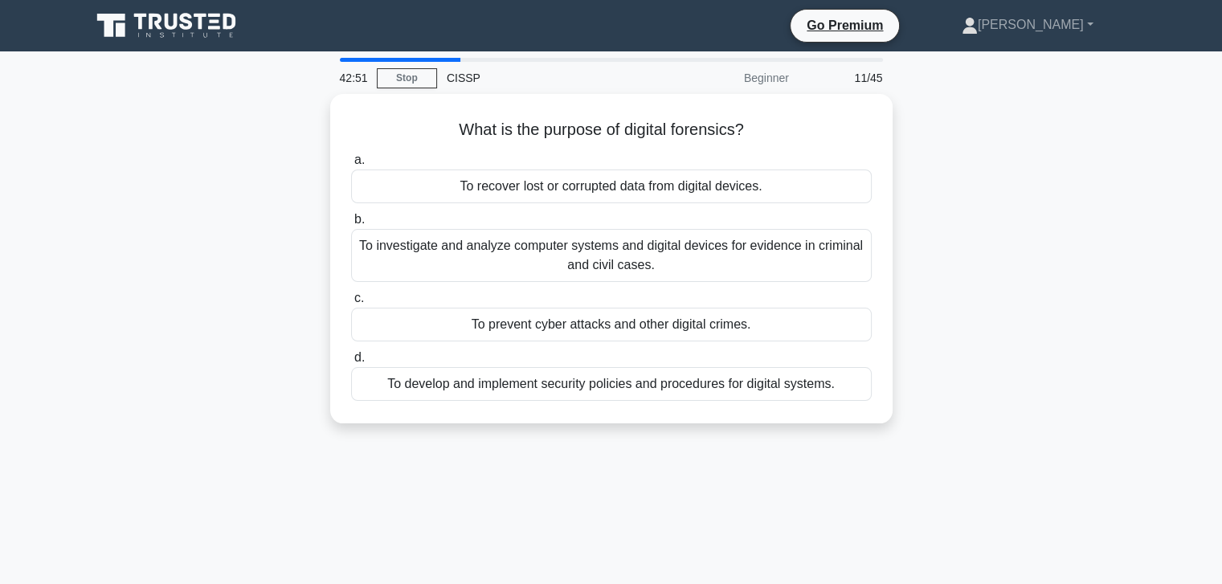
click at [543, 321] on div "To prevent cyber attacks and other digital crimes." at bounding box center [611, 325] width 521 height 34
click at [351, 304] on input "c. To prevent cyber attacks and other digital crimes." at bounding box center [351, 298] width 0 height 10
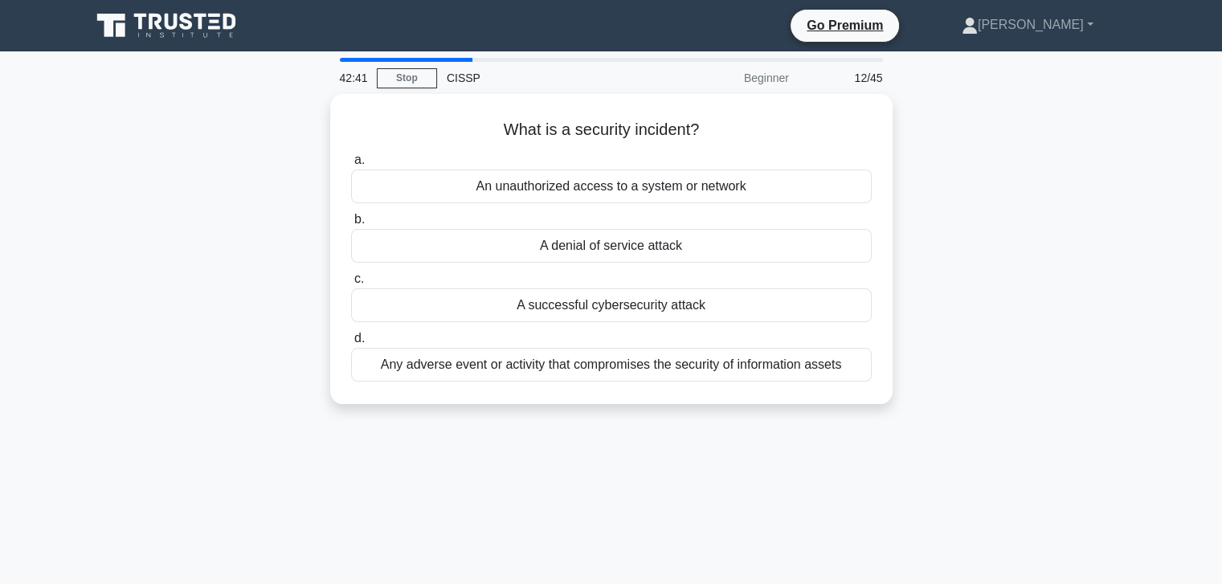
click at [608, 307] on div "A successful cybersecurity attack" at bounding box center [611, 306] width 521 height 34
click at [351, 284] on input "c. A successful cybersecurity attack" at bounding box center [351, 279] width 0 height 10
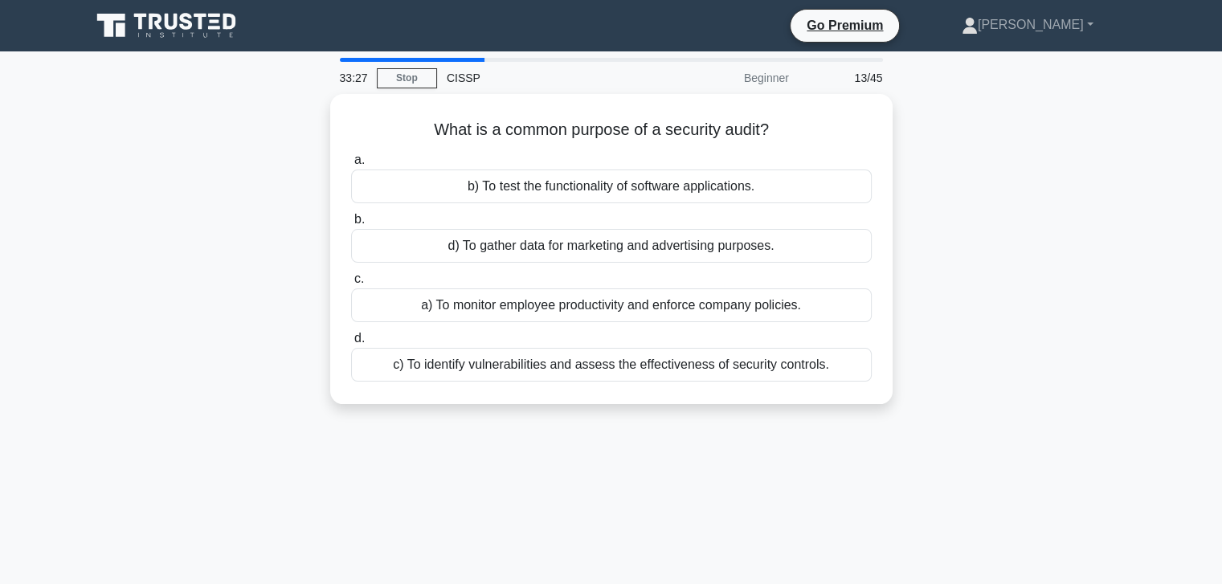
drag, startPoint x: 1066, startPoint y: 382, endPoint x: 1026, endPoint y: 367, distance: 42.0
click at [1060, 377] on div "What is a common purpose of a security audit? .spinner_0XTQ{transform-origin:ce…" at bounding box center [611, 258] width 1061 height 329
click at [659, 358] on div "c) To identify vulnerabilities and assess the effectiveness of security control…" at bounding box center [611, 365] width 521 height 34
click at [351, 344] on input "d. c) To identify vulnerabilities and assess the effectiveness of security cont…" at bounding box center [351, 339] width 0 height 10
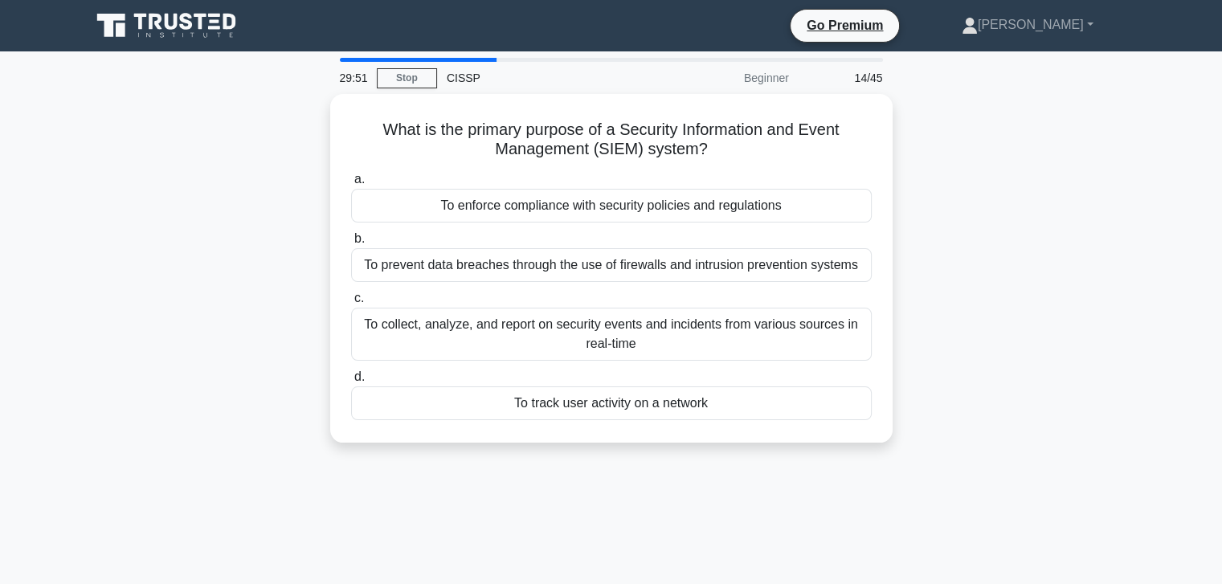
click at [456, 269] on div "To prevent data breaches through the use of firewalls and intrusion prevention …" at bounding box center [611, 265] width 521 height 34
click at [351, 244] on input "b. To prevent data breaches through the use of firewalls and intrusion preventi…" at bounding box center [351, 239] width 0 height 10
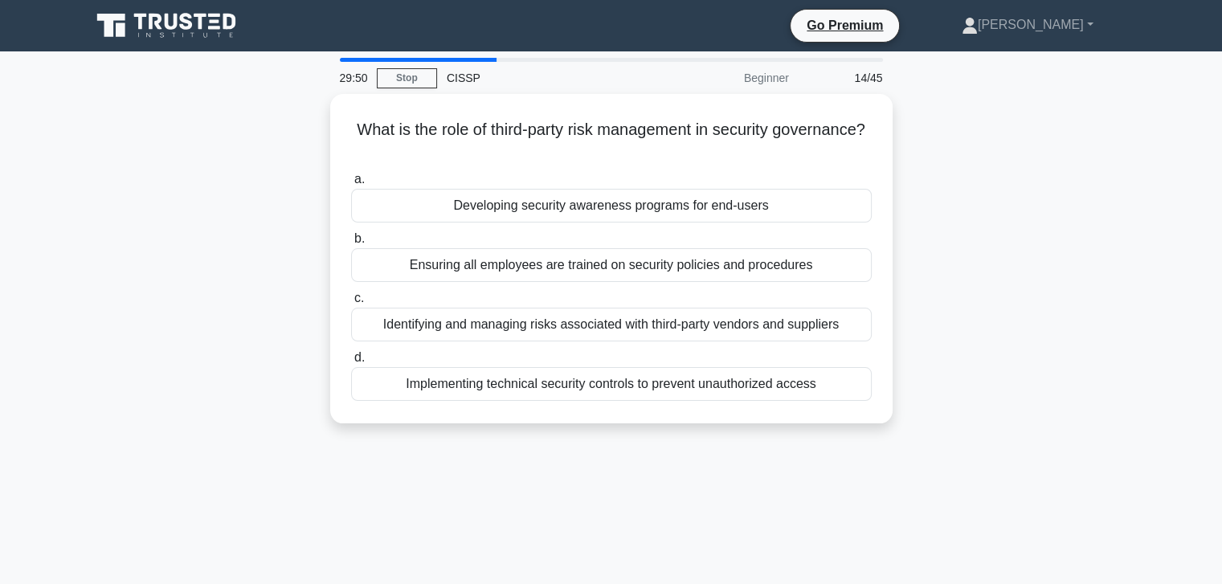
click at [502, 198] on div "Developing security awareness programs for end-users" at bounding box center [611, 206] width 521 height 34
click at [351, 185] on input "a. Developing security awareness programs for end-users" at bounding box center [351, 179] width 0 height 10
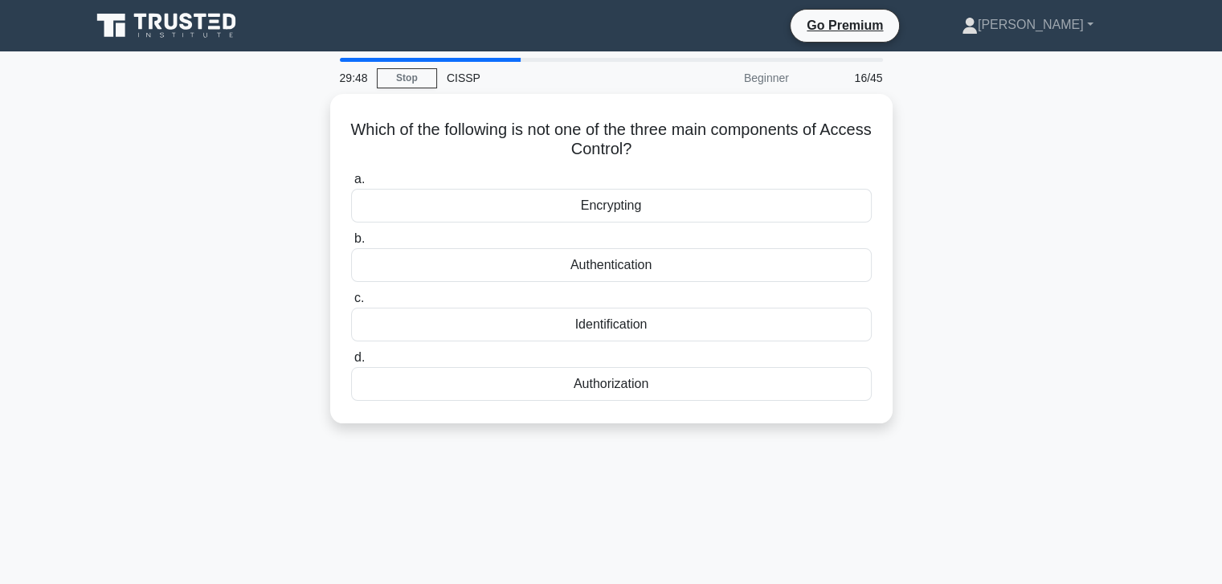
click at [528, 261] on div "Authentication" at bounding box center [611, 265] width 521 height 34
click at [351, 244] on input "b. Authentication" at bounding box center [351, 239] width 0 height 10
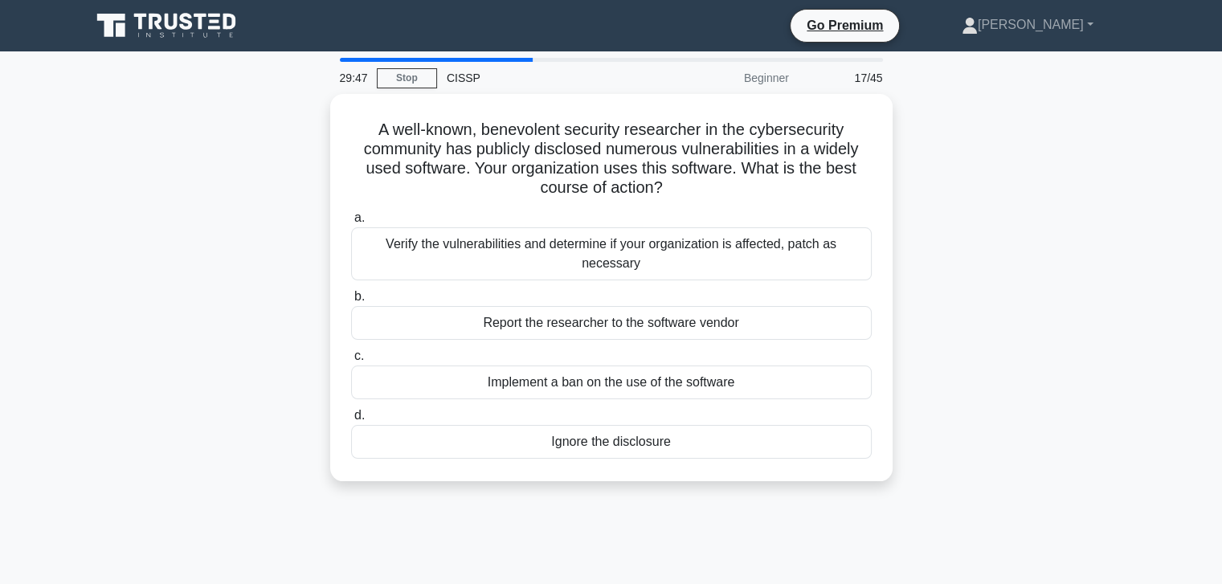
click at [548, 385] on div "Implement a ban on the use of the software" at bounding box center [611, 383] width 521 height 34
click at [351, 362] on input "c. Implement a ban on the use of the software" at bounding box center [351, 356] width 0 height 10
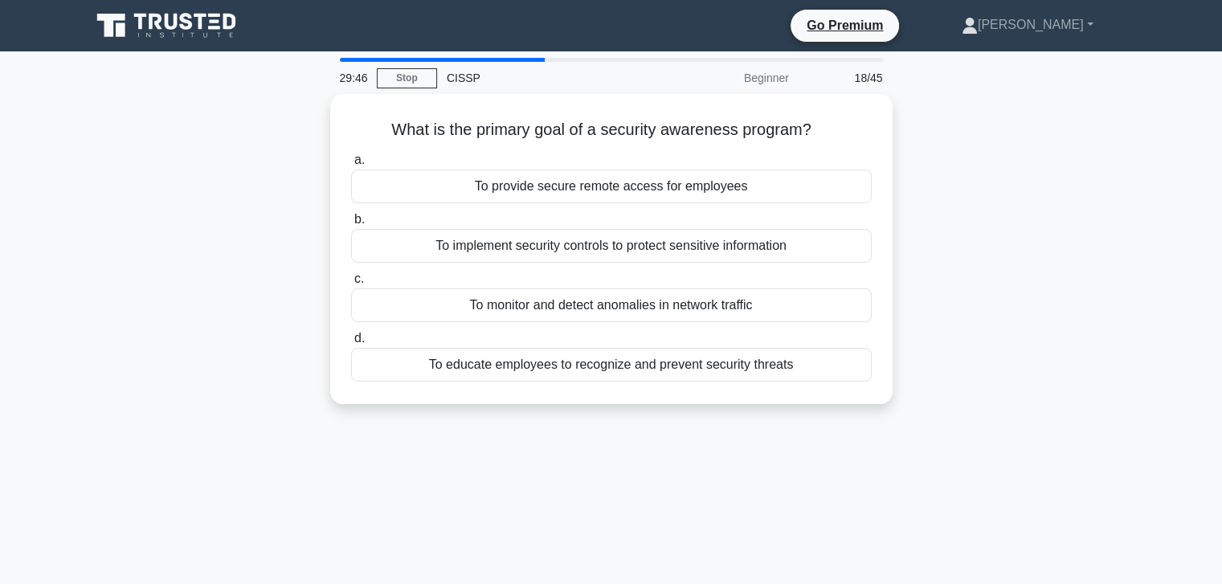
click at [514, 296] on div "To monitor and detect anomalies in network traffic" at bounding box center [611, 306] width 521 height 34
click at [351, 284] on input "c. To monitor and detect anomalies in network traffic" at bounding box center [351, 279] width 0 height 10
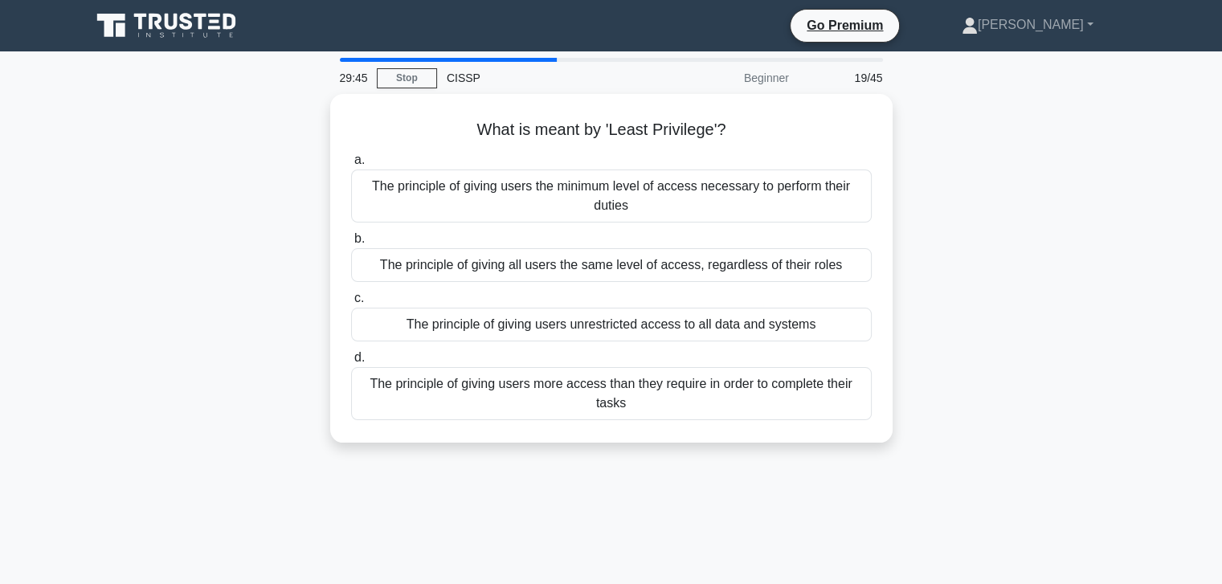
click at [530, 237] on label "b. The principle of giving all users the same level of access, regardless of th…" at bounding box center [611, 255] width 521 height 53
click at [351, 237] on input "b. The principle of giving all users the same level of access, regardless of th…" at bounding box center [351, 239] width 0 height 10
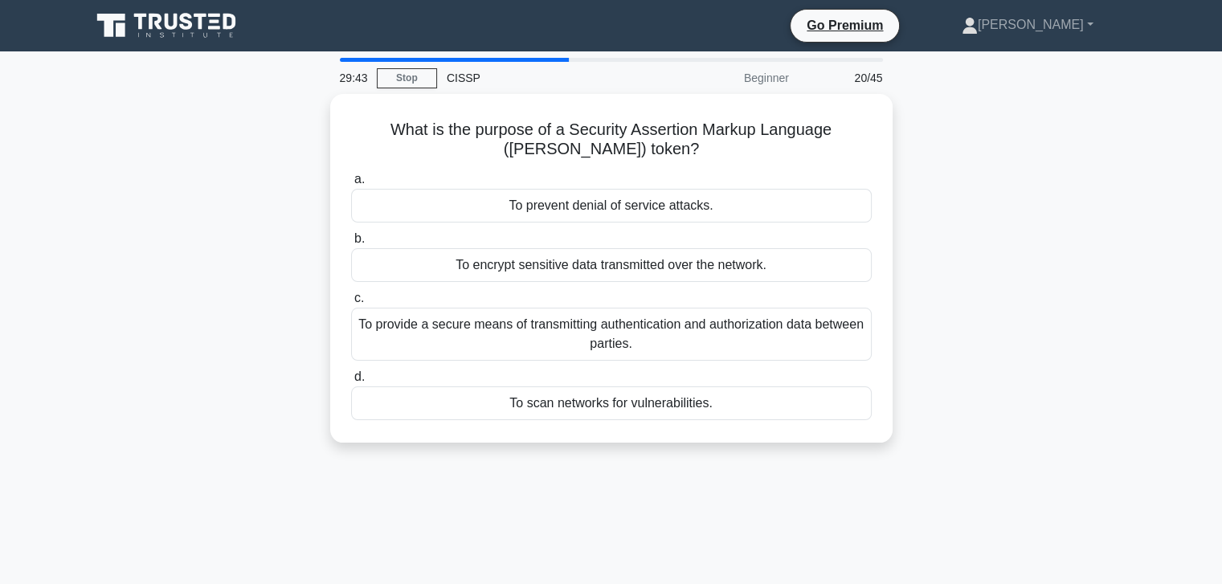
click at [545, 324] on div "To provide a secure means of transmitting authentication and authorization data…" at bounding box center [611, 334] width 521 height 53
click at [351, 304] on input "c. To provide a secure means of transmitting authentication and authorization d…" at bounding box center [351, 298] width 0 height 10
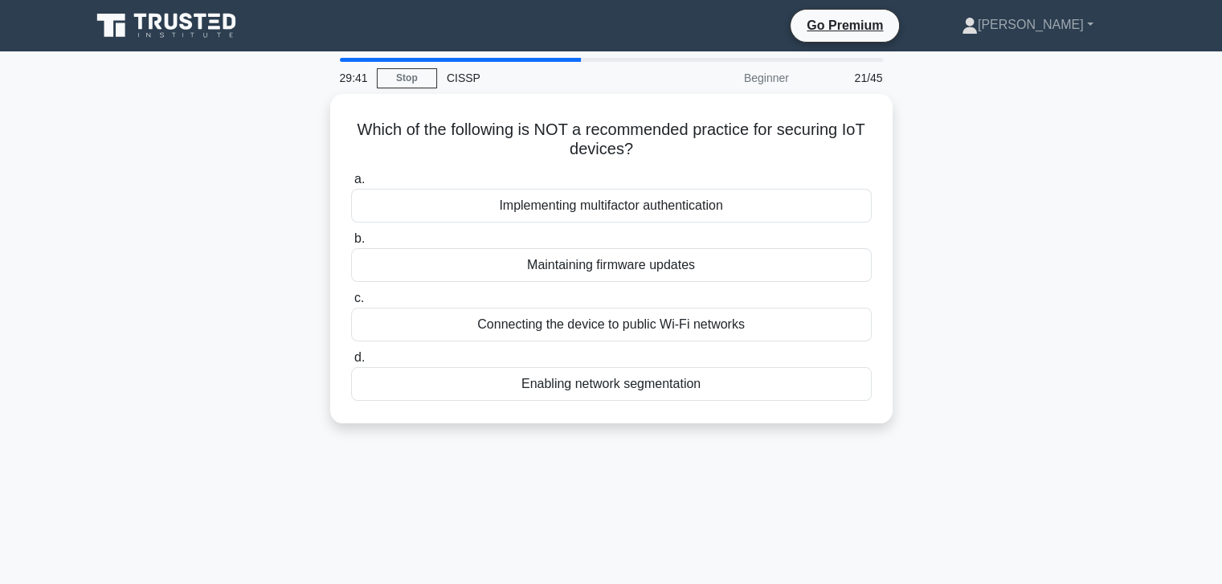
click at [551, 316] on div "Connecting the device to public Wi-Fi networks" at bounding box center [611, 325] width 521 height 34
click at [351, 304] on input "c. Connecting the device to public Wi-Fi networks" at bounding box center [351, 298] width 0 height 10
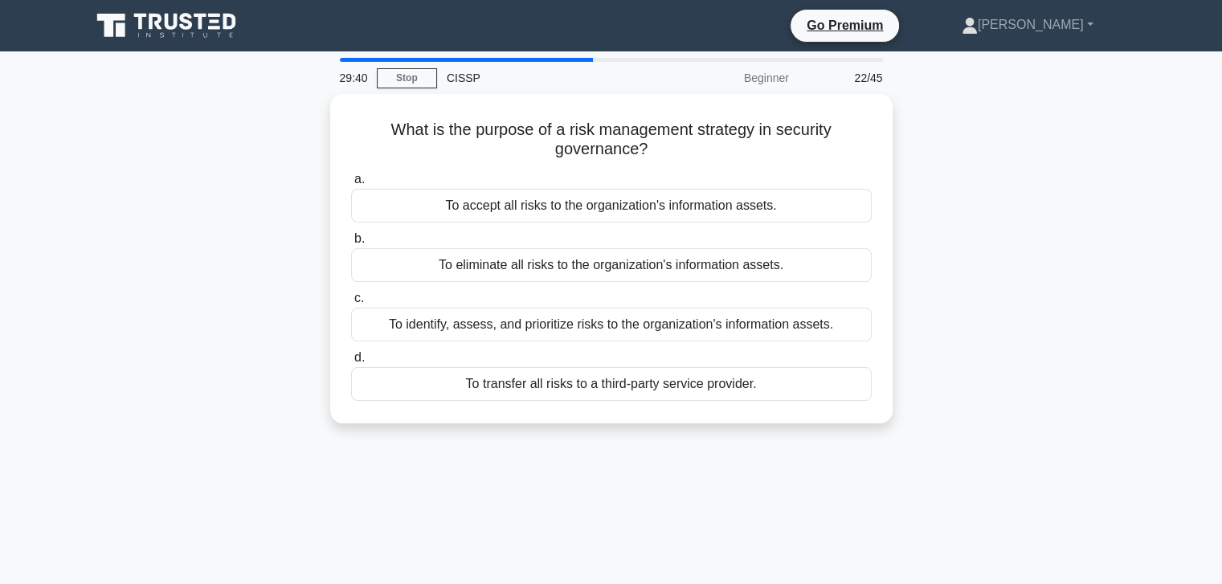
click at [560, 263] on div "To eliminate all risks to the organization's information assets." at bounding box center [611, 265] width 521 height 34
click at [351, 244] on input "b. To eliminate all risks to the organization's information assets." at bounding box center [351, 239] width 0 height 10
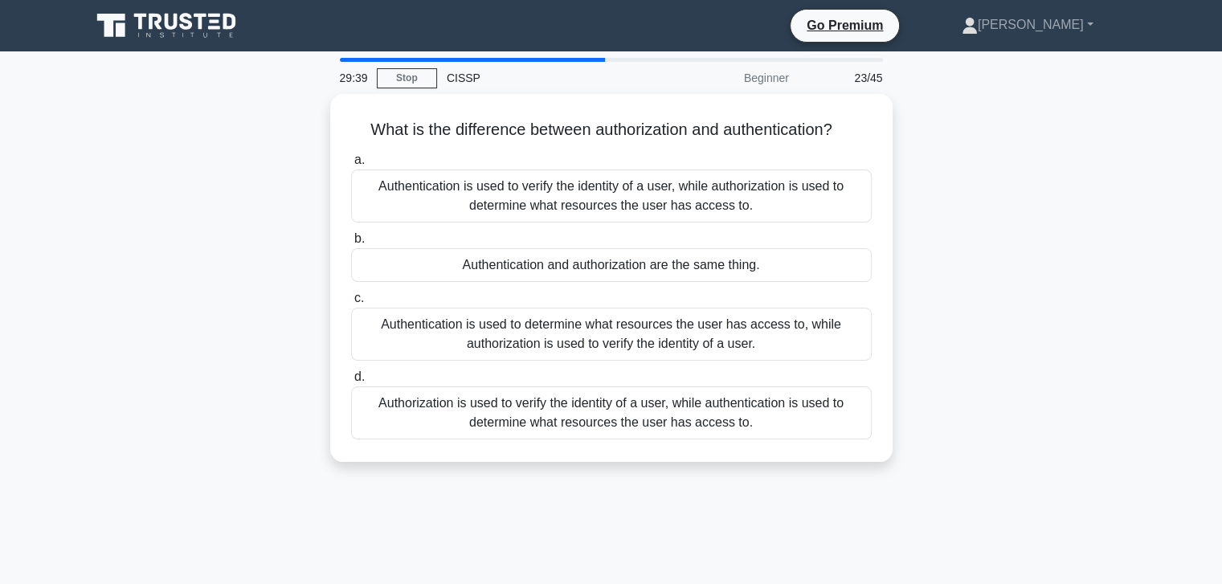
click at [555, 325] on div "Authentication is used to determine what resources the user has access to, whil…" at bounding box center [611, 334] width 521 height 53
click at [351, 304] on input "c. Authentication is used to determine what resources the user has access to, w…" at bounding box center [351, 298] width 0 height 10
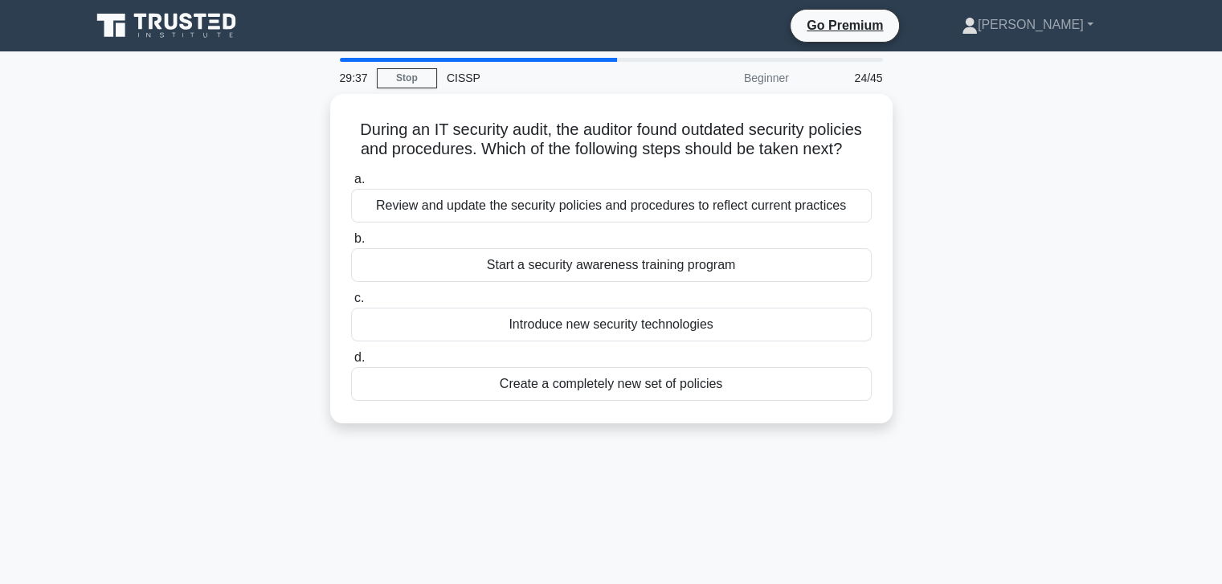
click at [551, 259] on div "Start a security awareness training program" at bounding box center [611, 265] width 521 height 34
click at [351, 244] on input "b. Start a security awareness training program" at bounding box center [351, 239] width 0 height 10
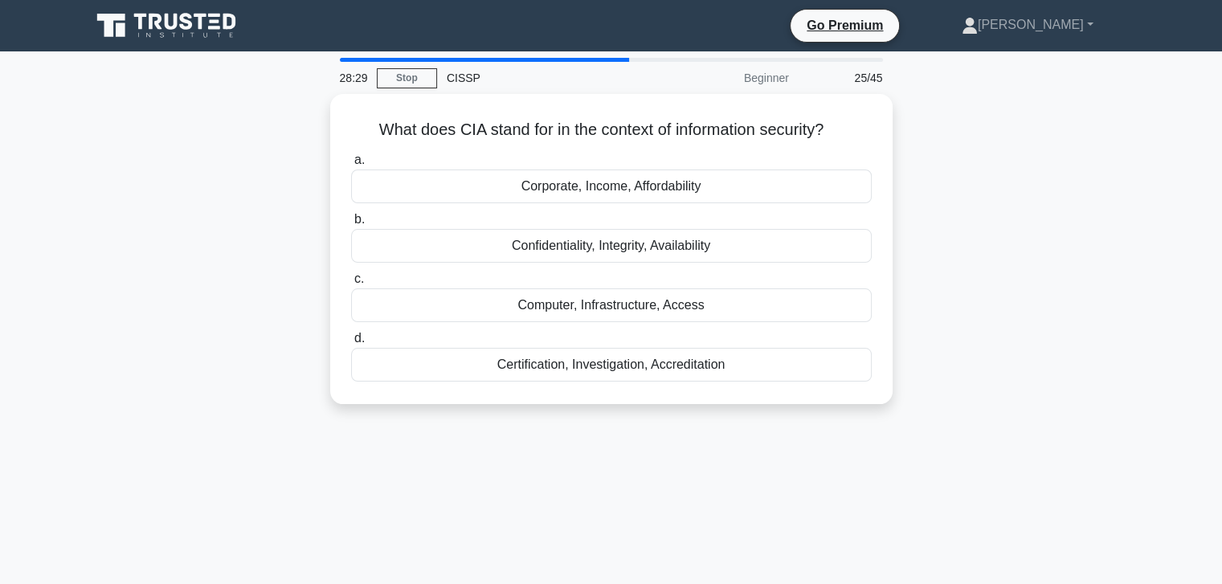
click at [553, 307] on div "Computer, Infrastructure, Access" at bounding box center [611, 306] width 521 height 34
click at [351, 284] on input "c. Computer, Infrastructure, Access" at bounding box center [351, 279] width 0 height 10
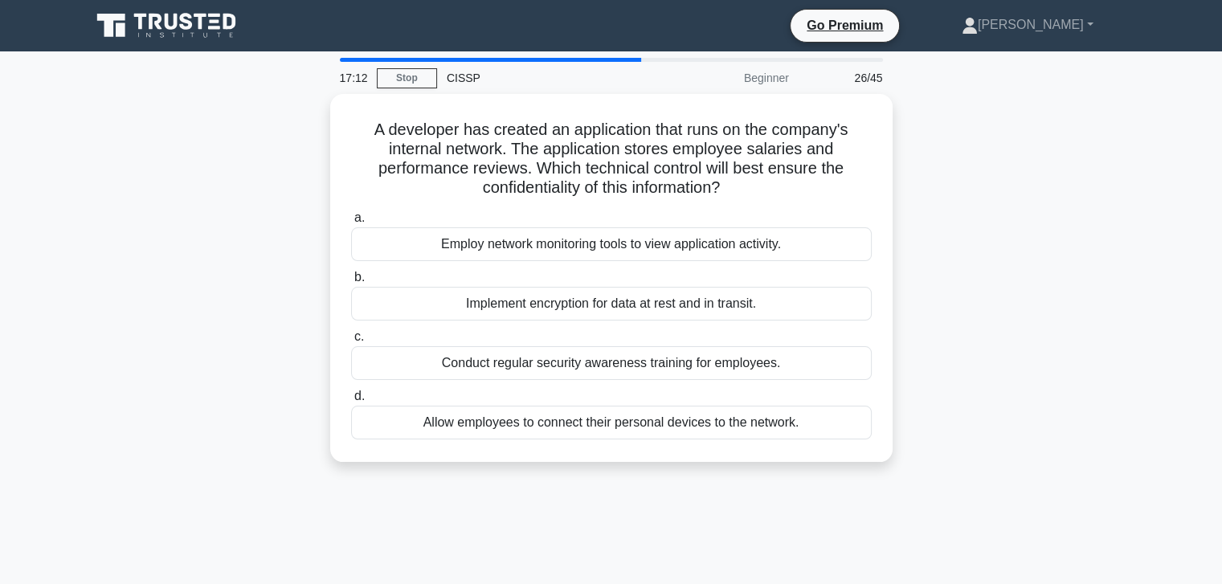
click at [569, 298] on div "Implement encryption for data at rest and in transit." at bounding box center [611, 304] width 521 height 34
click at [351, 283] on input "b. Implement encryption for data at rest and in transit." at bounding box center [351, 277] width 0 height 10
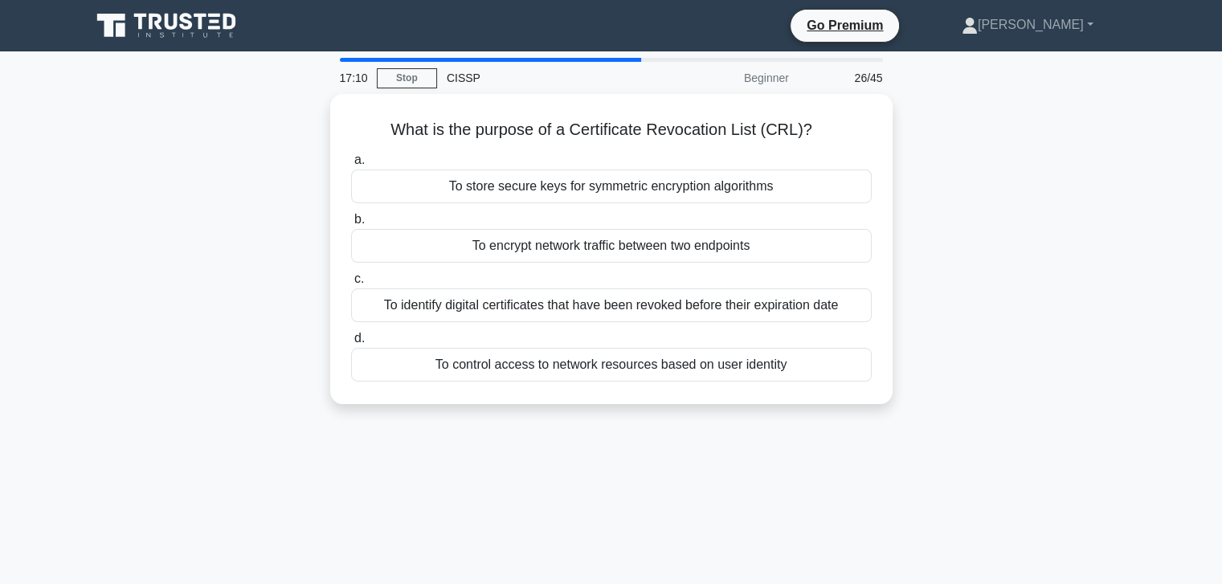
click at [569, 249] on div "To encrypt network traffic between two endpoints" at bounding box center [611, 246] width 521 height 34
click at [351, 225] on input "b. To encrypt network traffic between two endpoints" at bounding box center [351, 220] width 0 height 10
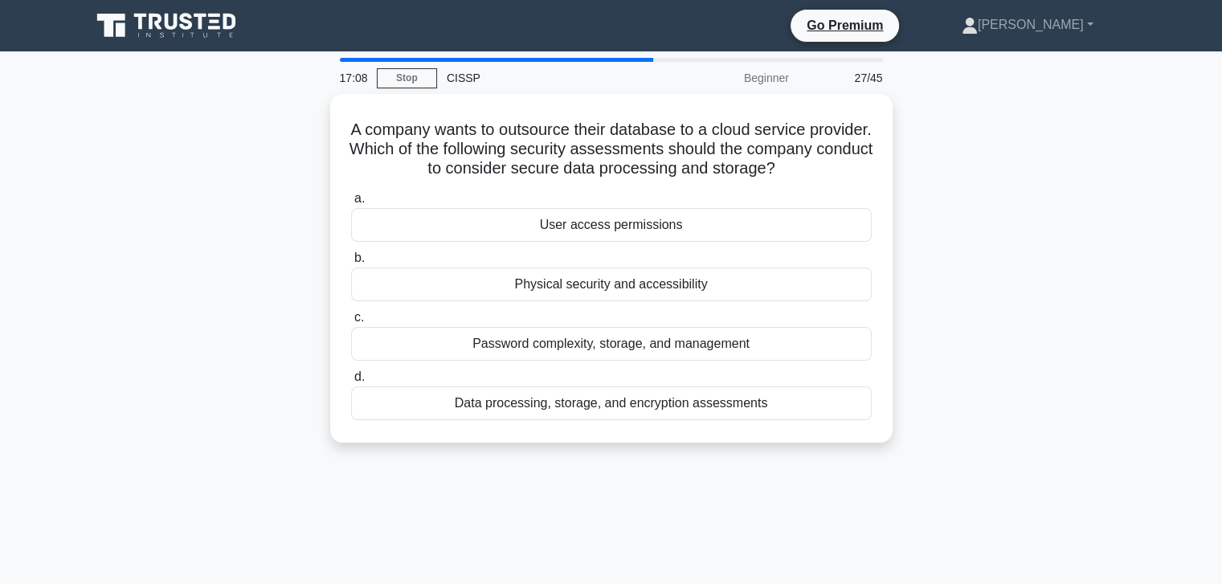
click at [575, 218] on div "User access permissions" at bounding box center [611, 225] width 521 height 34
click at [351, 204] on input "a. User access permissions" at bounding box center [351, 199] width 0 height 10
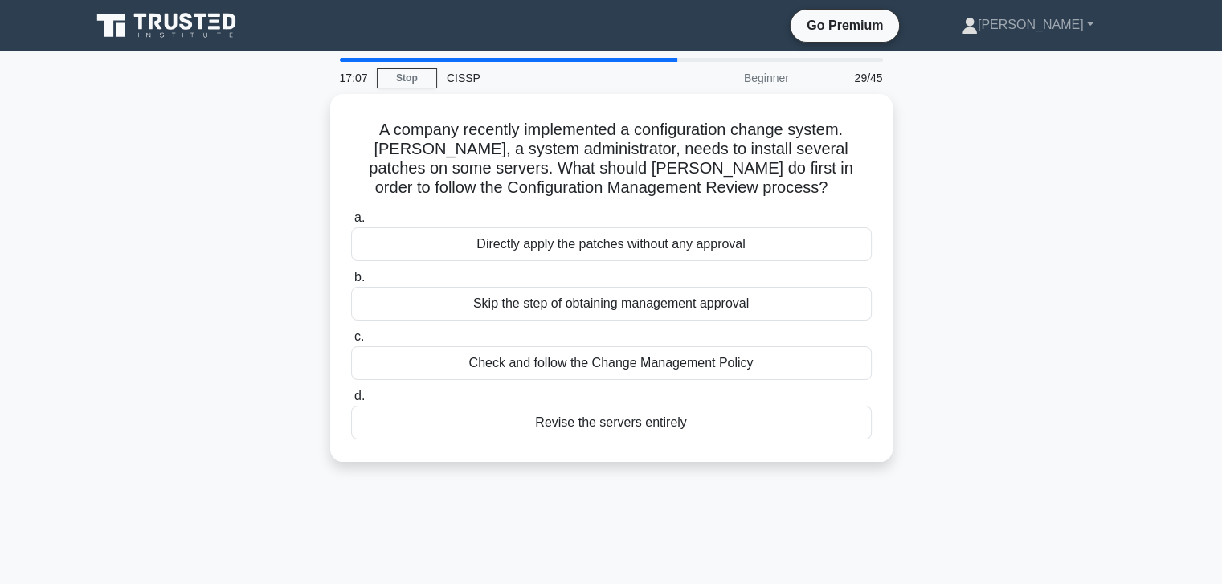
click at [616, 358] on div "Check and follow the Change Management Policy" at bounding box center [611, 363] width 521 height 34
click at [351, 342] on input "c. Check and follow the Change Management Policy" at bounding box center [351, 337] width 0 height 10
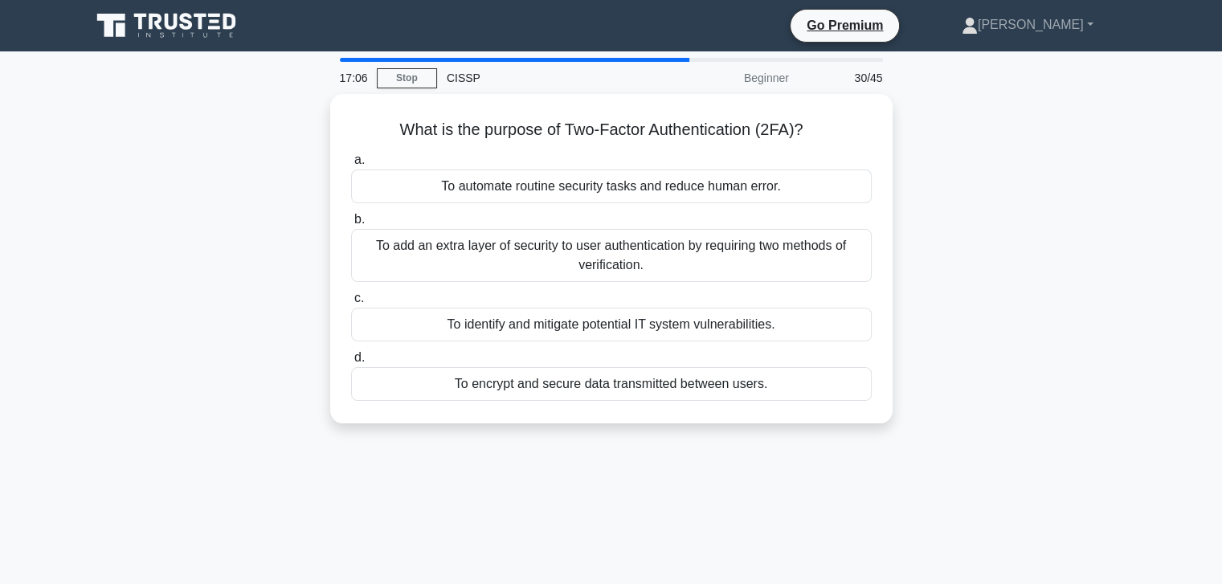
click at [604, 264] on div "To add an extra layer of security to user authentication by requiring two metho…" at bounding box center [611, 255] width 521 height 53
click at [351, 225] on input "b. To add an extra layer of security to user authentication by requiring two me…" at bounding box center [351, 220] width 0 height 10
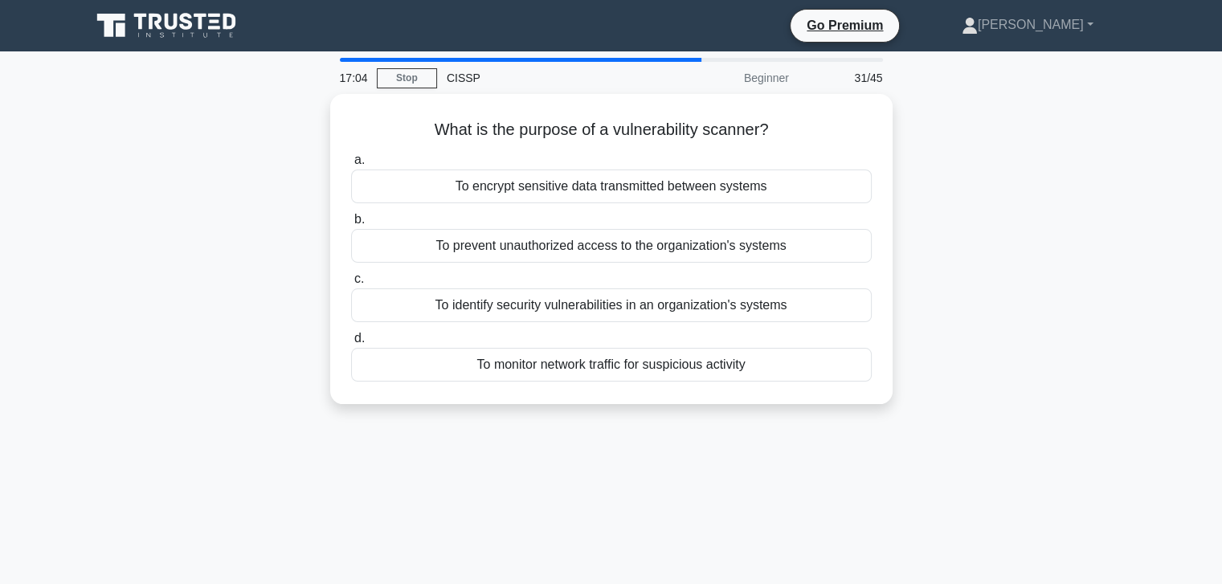
click at [617, 359] on div "To monitor network traffic for suspicious activity" at bounding box center [611, 365] width 521 height 34
click at [351, 344] on input "d. To monitor network traffic for suspicious activity" at bounding box center [351, 339] width 0 height 10
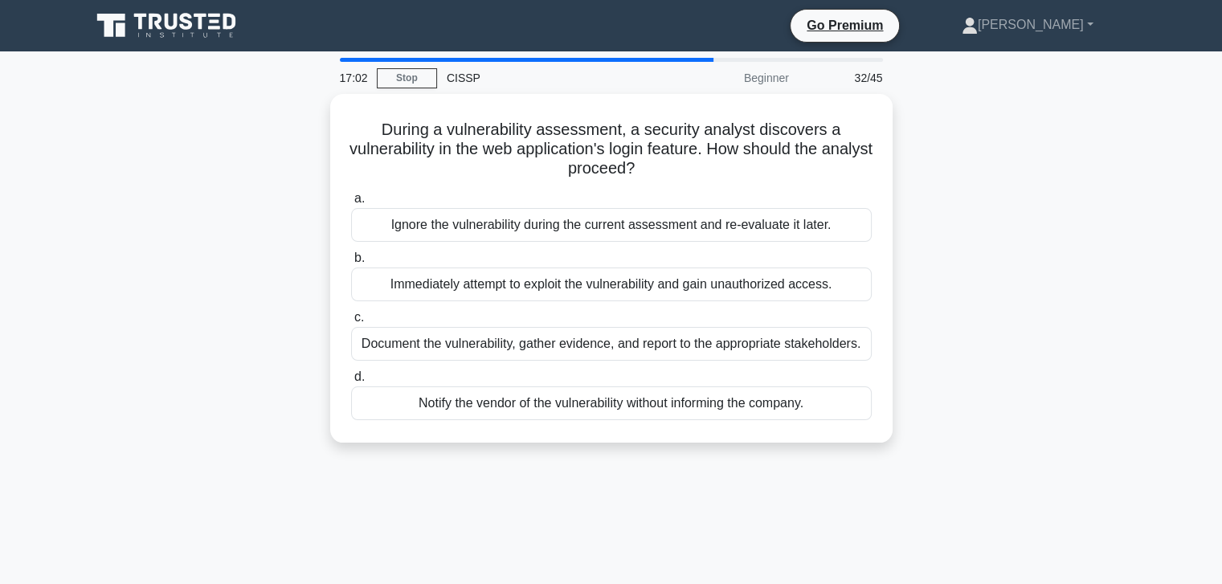
click at [600, 283] on div "Immediately attempt to exploit the vulnerability and gain unauthorized access." at bounding box center [611, 285] width 521 height 34
click at [351, 264] on input "b. Immediately attempt to exploit the vulnerability and gain unauthorized acces…" at bounding box center [351, 258] width 0 height 10
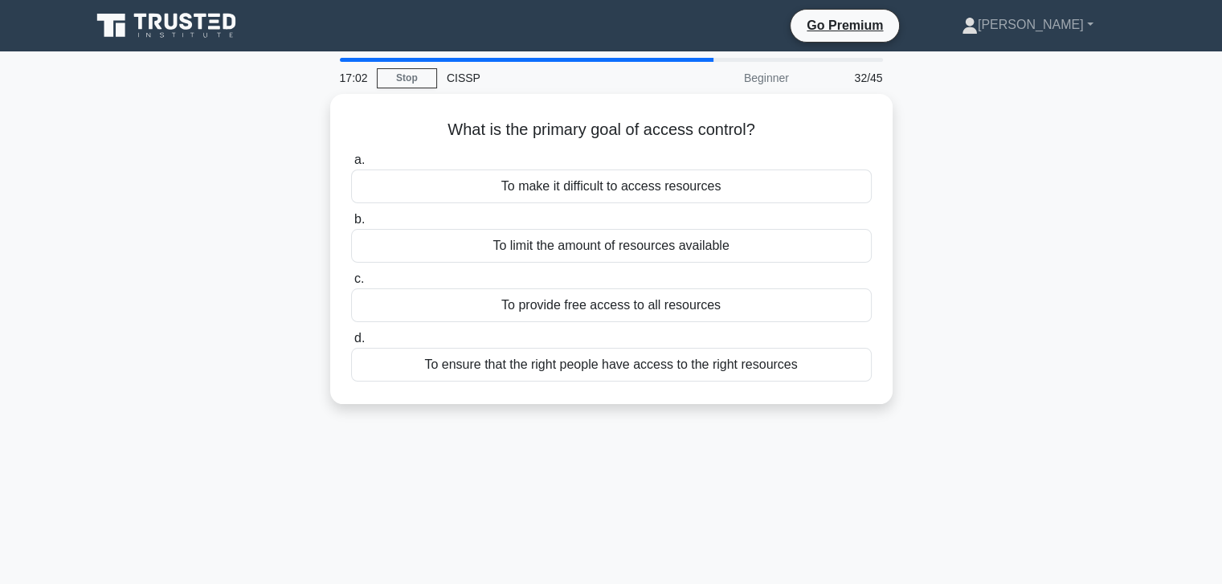
click at [611, 340] on label "d. To ensure that the right people have access to the right resources" at bounding box center [611, 355] width 521 height 53
click at [351, 340] on input "d. To ensure that the right people have access to the right resources" at bounding box center [351, 339] width 0 height 10
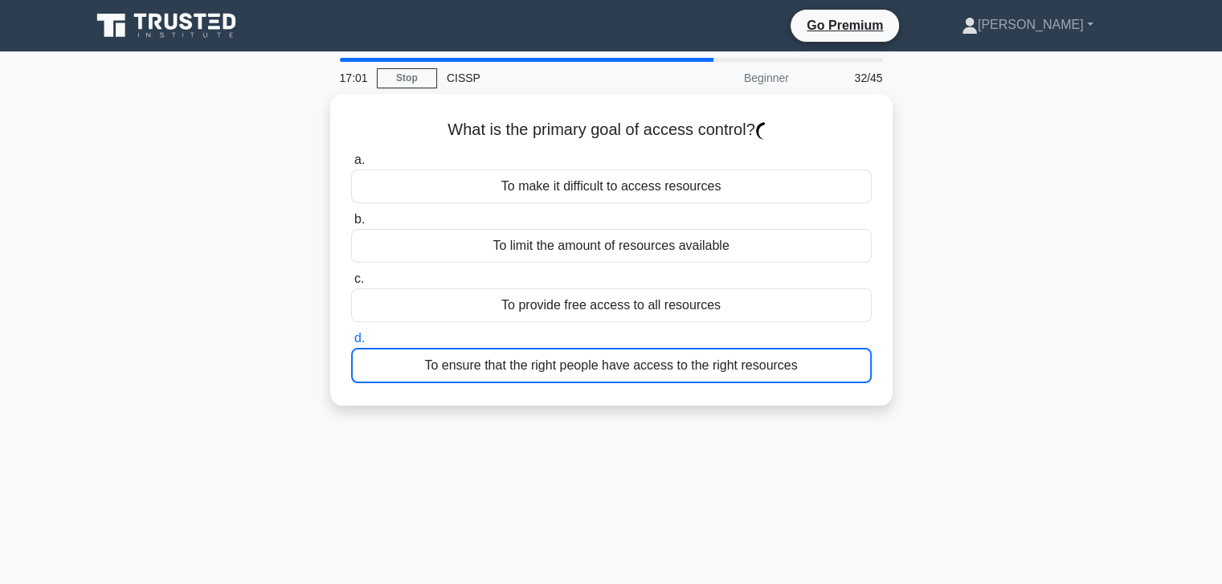
click at [601, 235] on div "To limit the amount of resources available" at bounding box center [611, 246] width 521 height 34
click at [547, 189] on div "To make it difficult to access resources" at bounding box center [611, 187] width 521 height 34
click at [616, 298] on label "c. To provide free access to all resources" at bounding box center [611, 295] width 521 height 53
click at [636, 301] on div "To provide free access to all resources" at bounding box center [611, 306] width 521 height 34
click at [351, 284] on input "c. To provide free access to all resources" at bounding box center [351, 279] width 0 height 10
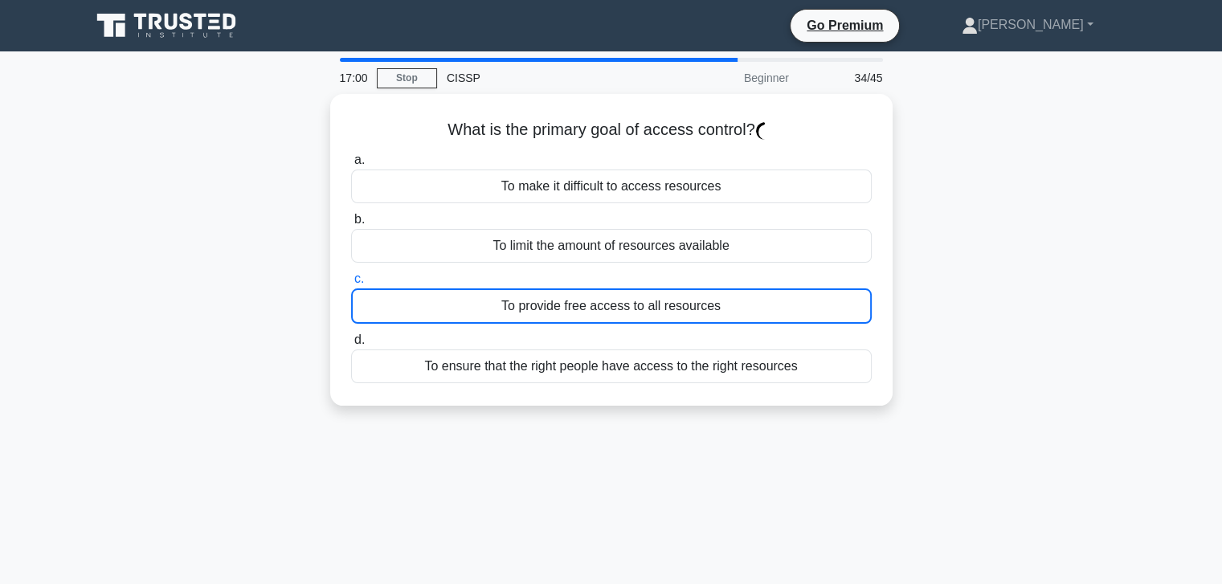
click at [634, 308] on div "To provide free access to all resources" at bounding box center [611, 306] width 521 height 35
click at [351, 284] on input "c. To provide free access to all resources" at bounding box center [351, 279] width 0 height 10
click at [633, 308] on div "To provide free access to all resources" at bounding box center [611, 306] width 521 height 35
click at [351, 284] on input "c. To provide free access to all resources" at bounding box center [351, 279] width 0 height 10
click at [588, 210] on label "b. To limit the amount of resources available" at bounding box center [611, 236] width 521 height 53
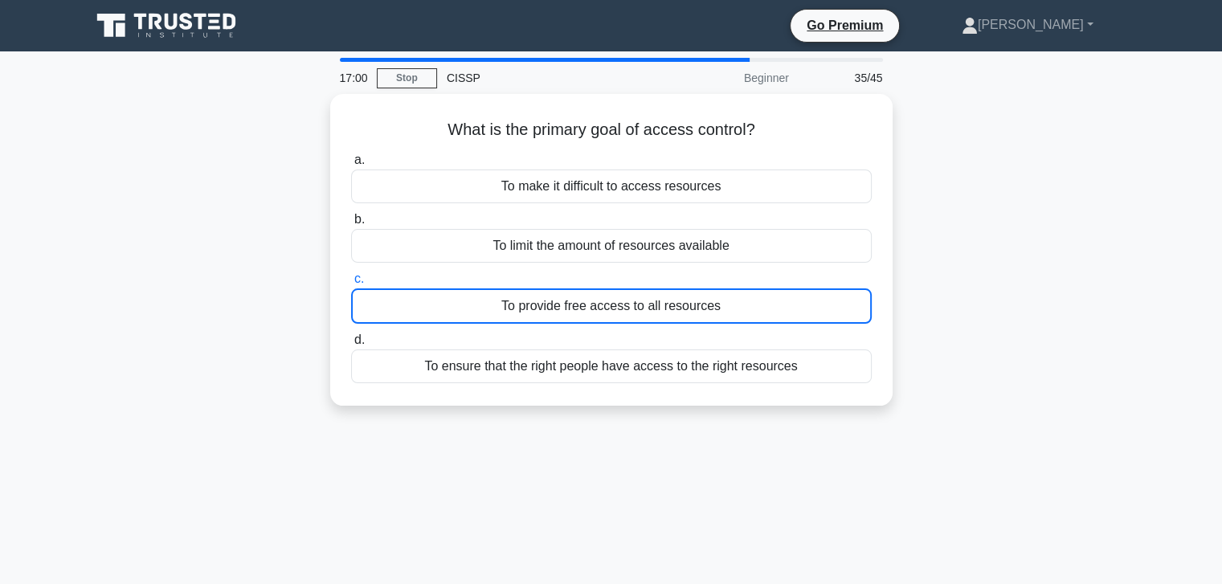
click at [351, 215] on input "b. To limit the amount of resources available" at bounding box center [351, 220] width 0 height 10
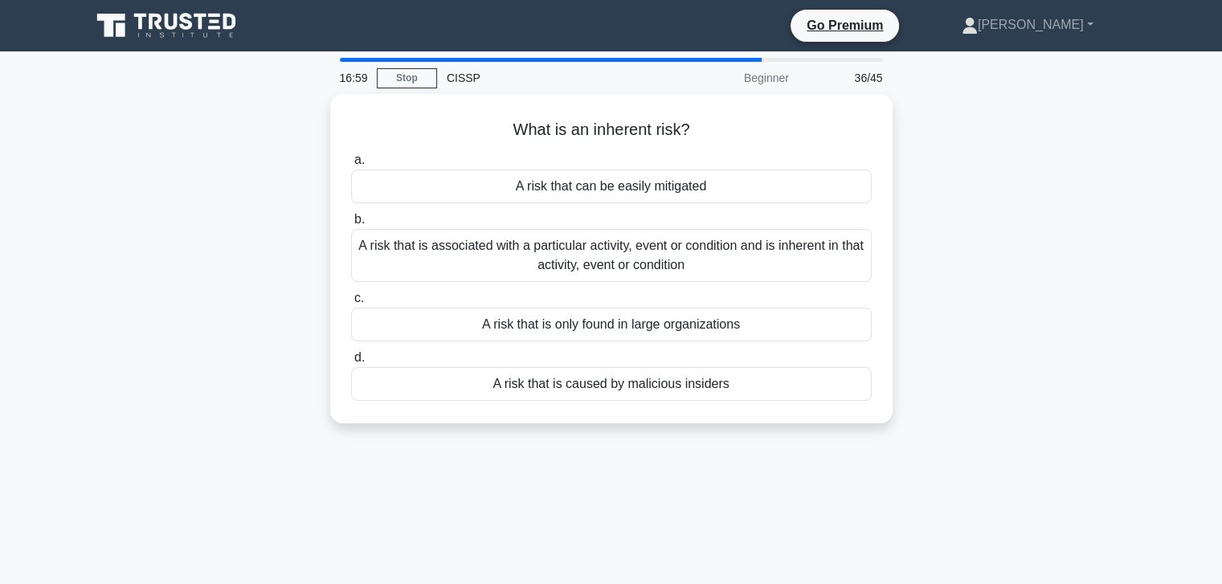
click at [611, 260] on div "A risk that is associated with a particular activity, event or condition and is…" at bounding box center [611, 255] width 521 height 53
click at [351, 225] on input "b. A risk that is associated with a particular activity, event or condition and…" at bounding box center [351, 220] width 0 height 10
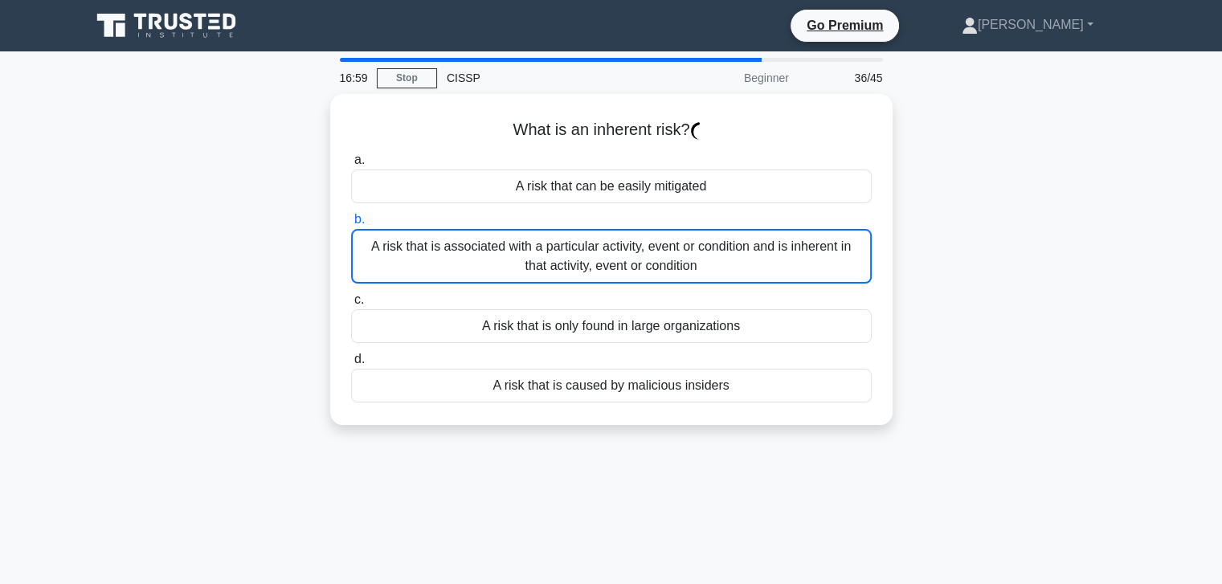
click at [612, 309] on div "A risk that is only found in large organizations" at bounding box center [611, 326] width 521 height 34
click at [351, 305] on input "c. A risk that is only found in large organizations" at bounding box center [351, 300] width 0 height 10
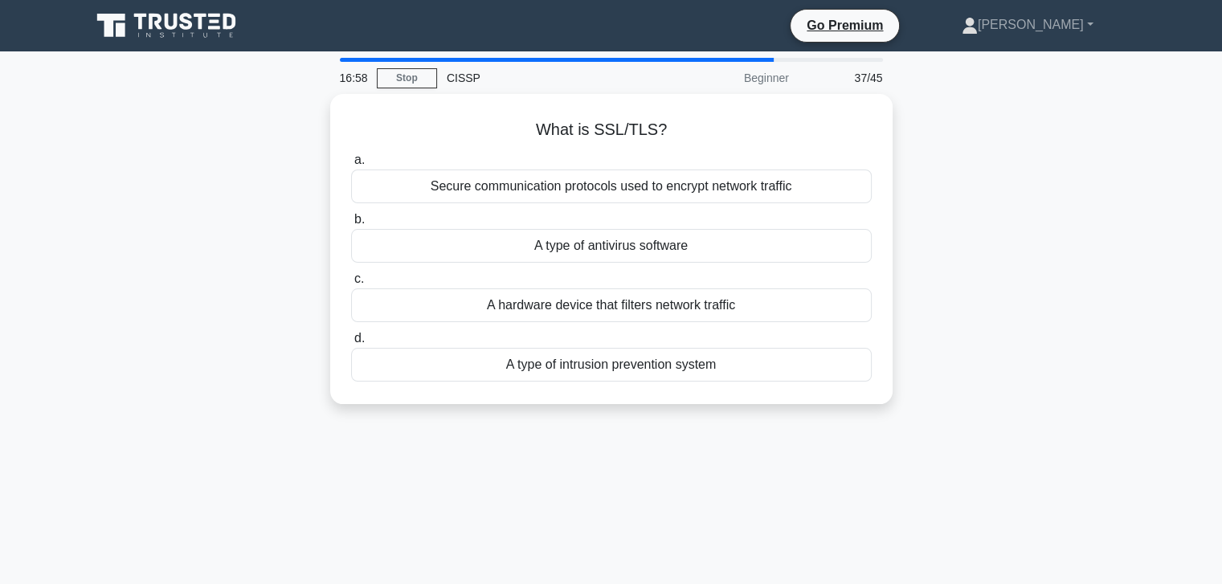
click at [615, 333] on label "d. A type of intrusion prevention system" at bounding box center [611, 355] width 521 height 53
click at [351, 334] on input "d. A type of intrusion prevention system" at bounding box center [351, 339] width 0 height 10
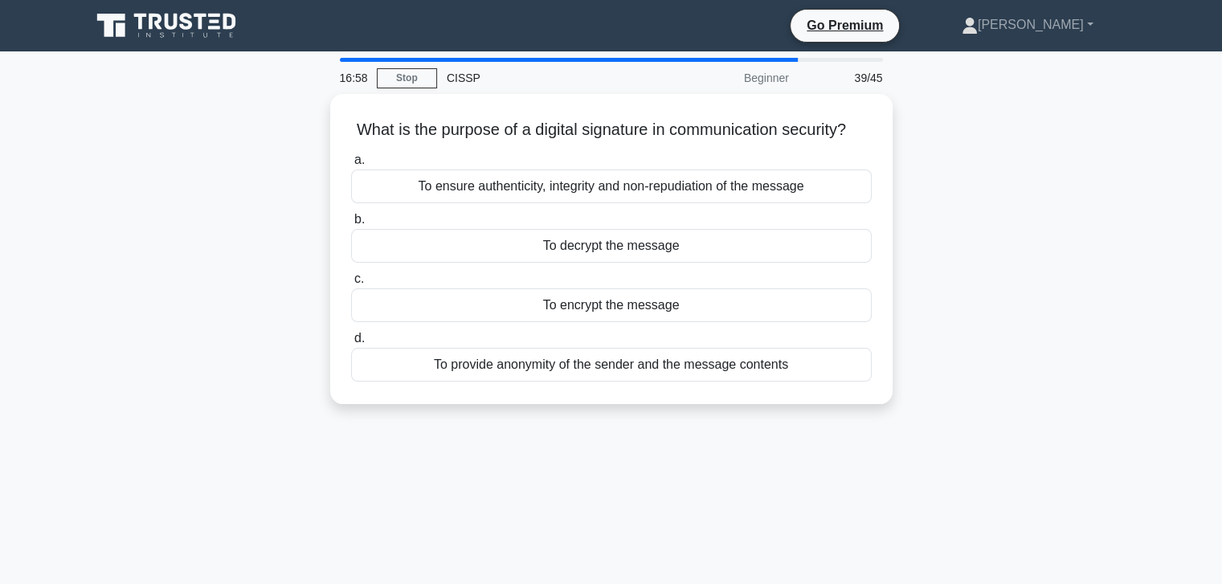
drag, startPoint x: 620, startPoint y: 301, endPoint x: 620, endPoint y: 317, distance: 16.9
click at [620, 305] on label "c. To encrypt the message" at bounding box center [611, 295] width 521 height 53
click at [627, 350] on label "d. To provide anonymity of the sender and the message contents" at bounding box center [611, 355] width 521 height 53
click at [351, 344] on input "d. To provide anonymity of the sender and the message contents" at bounding box center [351, 339] width 0 height 10
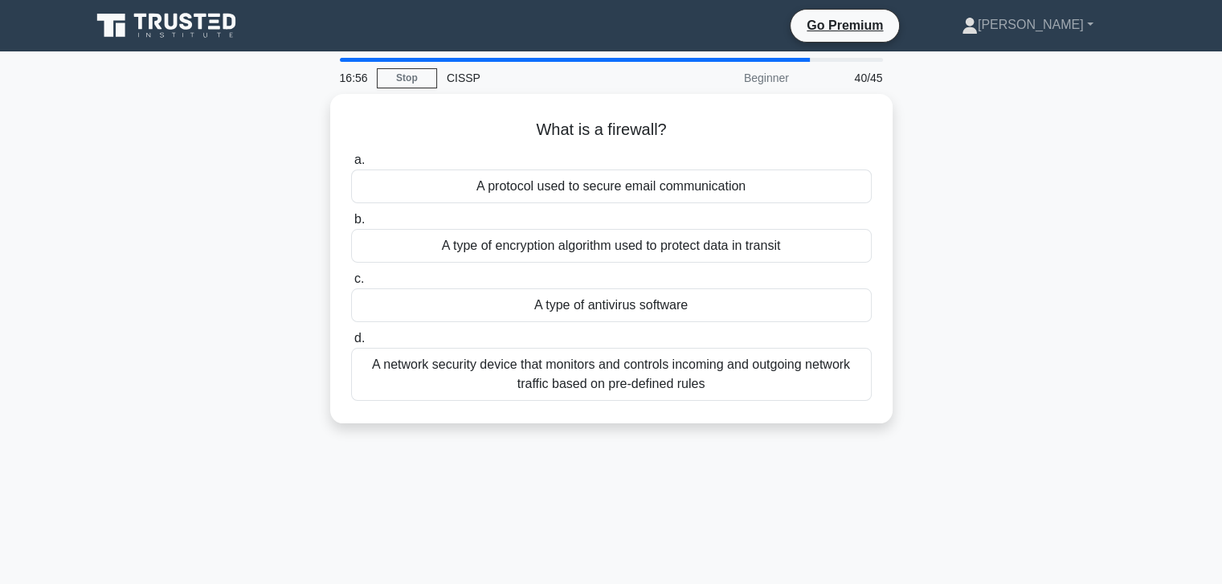
click at [638, 269] on label "c. A type of antivirus software" at bounding box center [611, 295] width 521 height 53
click at [351, 274] on input "c. A type of antivirus software" at bounding box center [351, 279] width 0 height 10
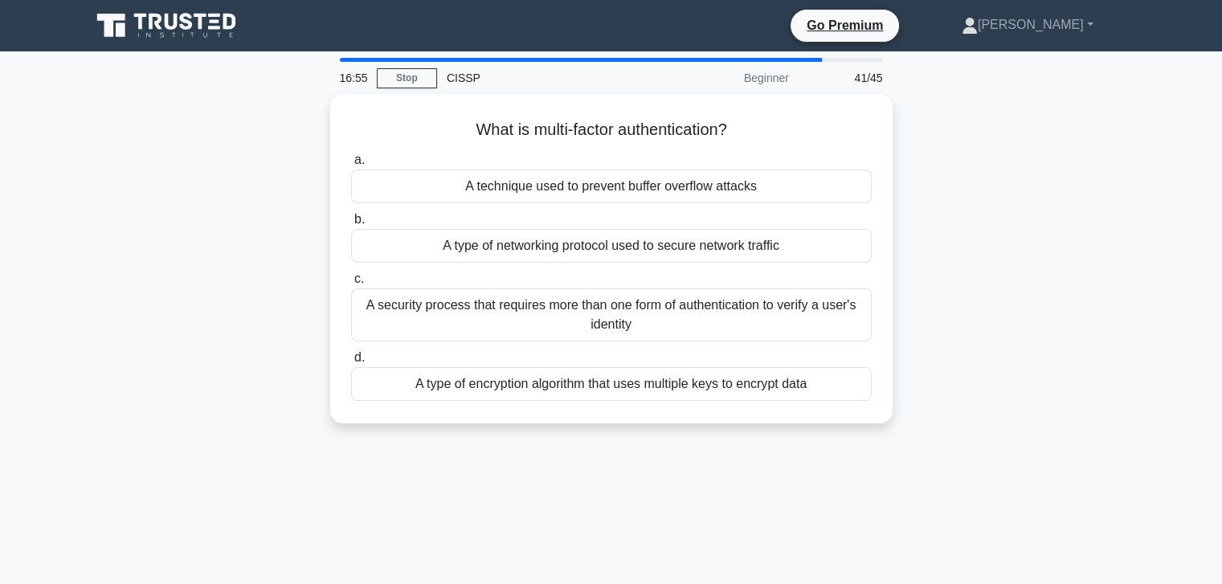
drag, startPoint x: 659, startPoint y: 331, endPoint x: 661, endPoint y: 349, distance: 17.8
click at [662, 343] on div "a. A technique used to prevent buffer overflow attacks b. A type of networking …" at bounding box center [612, 275] width 540 height 257
click at [647, 305] on div "A security process that requires more than one form of authentication to verify…" at bounding box center [611, 315] width 521 height 53
click at [351, 284] on input "c. A security process that requires more than one form of authentication to ver…" at bounding box center [351, 279] width 0 height 10
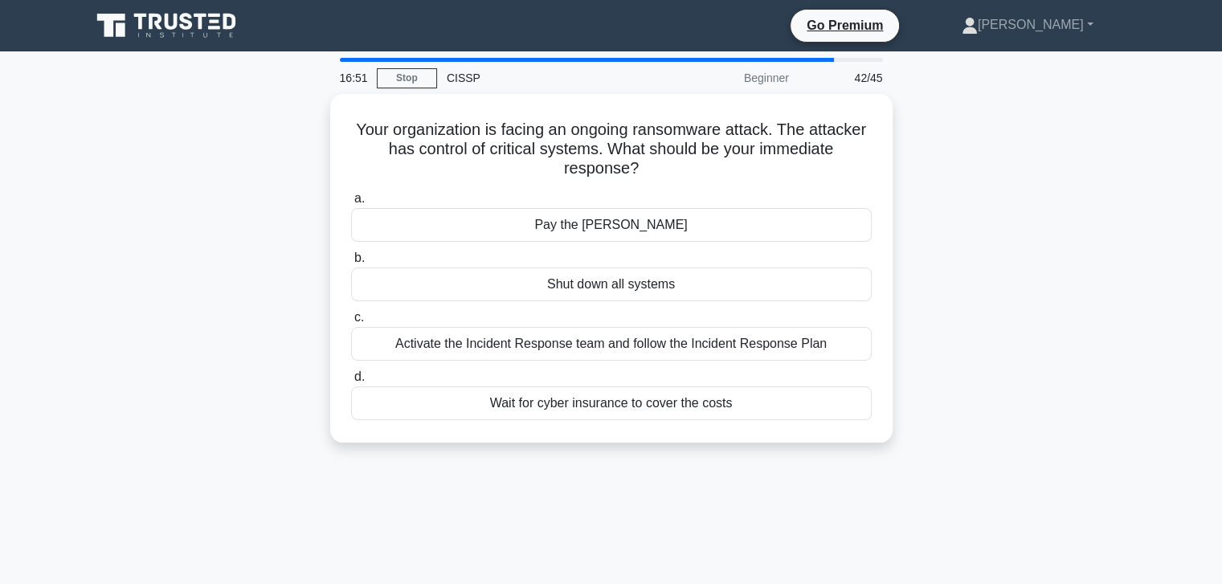
click at [595, 218] on div "Pay the ransom" at bounding box center [611, 225] width 521 height 34
click at [351, 204] on input "a. Pay the ransom" at bounding box center [351, 199] width 0 height 10
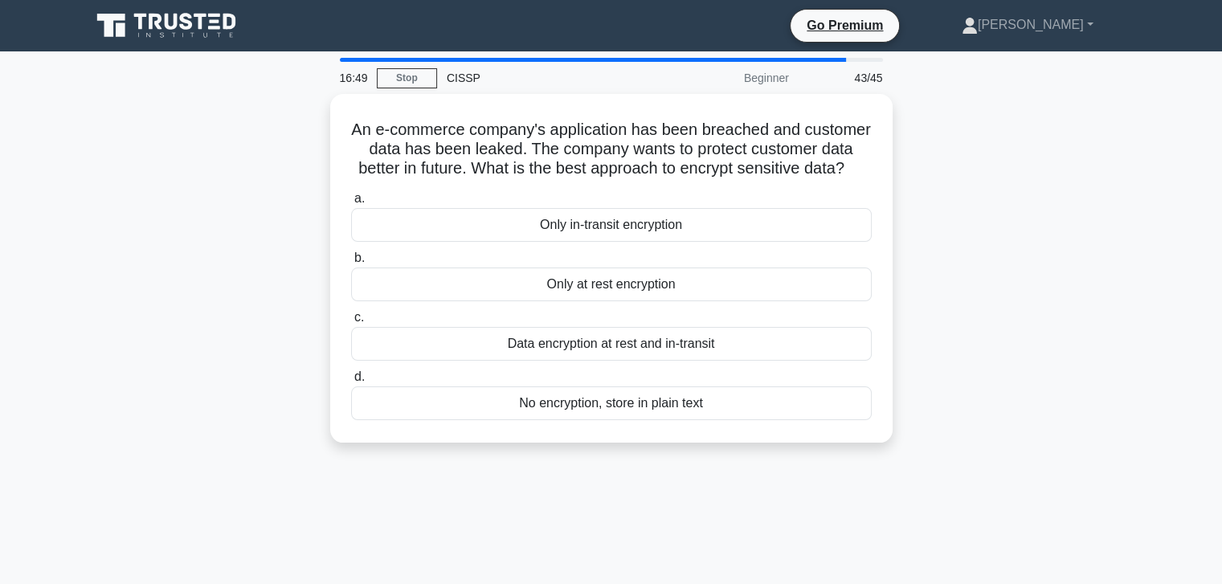
click at [665, 351] on div "Data encryption at rest and in-transit" at bounding box center [611, 344] width 521 height 34
click at [351, 323] on input "c. Data encryption at rest and in-transit" at bounding box center [351, 318] width 0 height 10
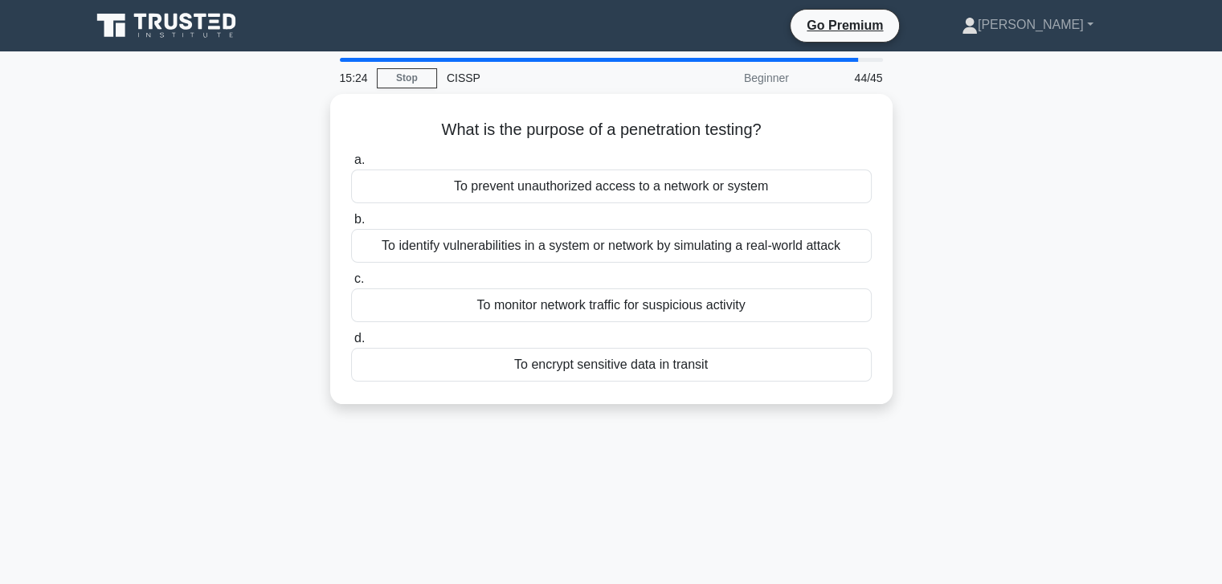
click at [920, 189] on div "What is the purpose of a penetration testing? .spinner_0XTQ{transform-origin:ce…" at bounding box center [611, 258] width 1061 height 329
click at [564, 303] on div "To monitor network traffic for suspicious activity" at bounding box center [611, 306] width 521 height 34
click at [351, 284] on input "c. To monitor network traffic for suspicious activity" at bounding box center [351, 279] width 0 height 10
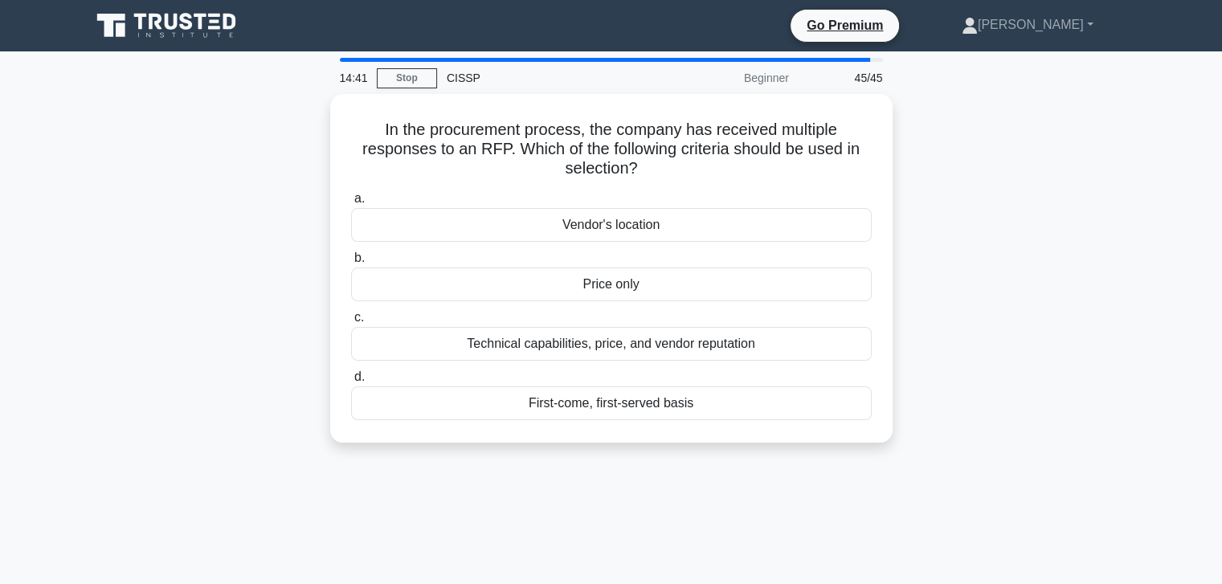
click at [224, 292] on div "In the procurement process, the company has received multiple responses to an R…" at bounding box center [611, 278] width 1061 height 368
click at [592, 280] on div "Price only" at bounding box center [611, 285] width 521 height 34
click at [351, 264] on input "b. Price only" at bounding box center [351, 258] width 0 height 10
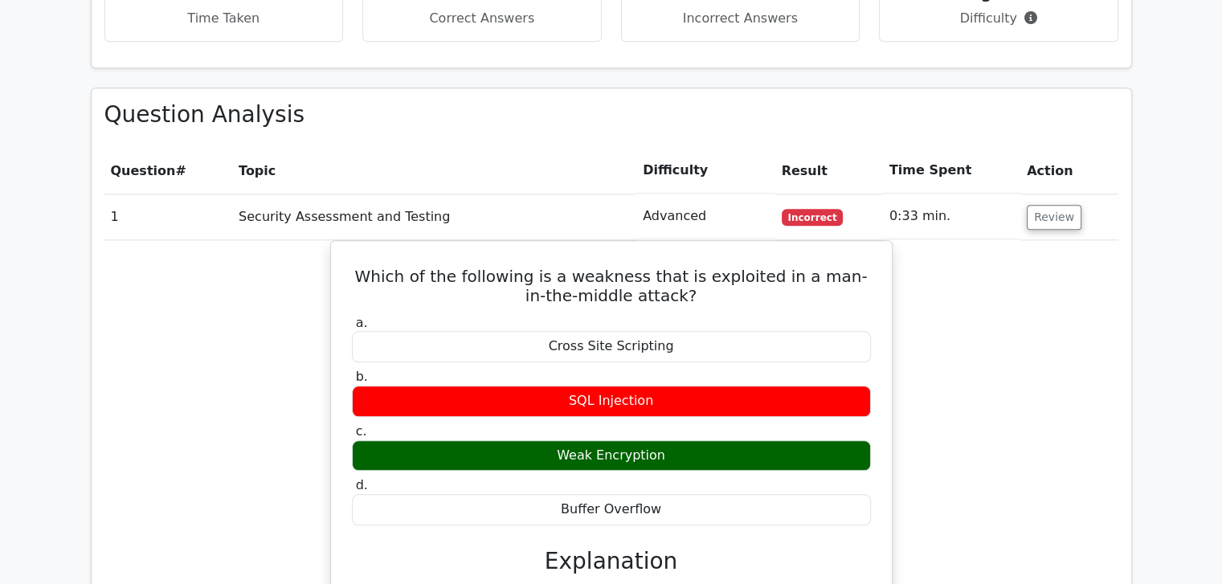
scroll to position [1714, 0]
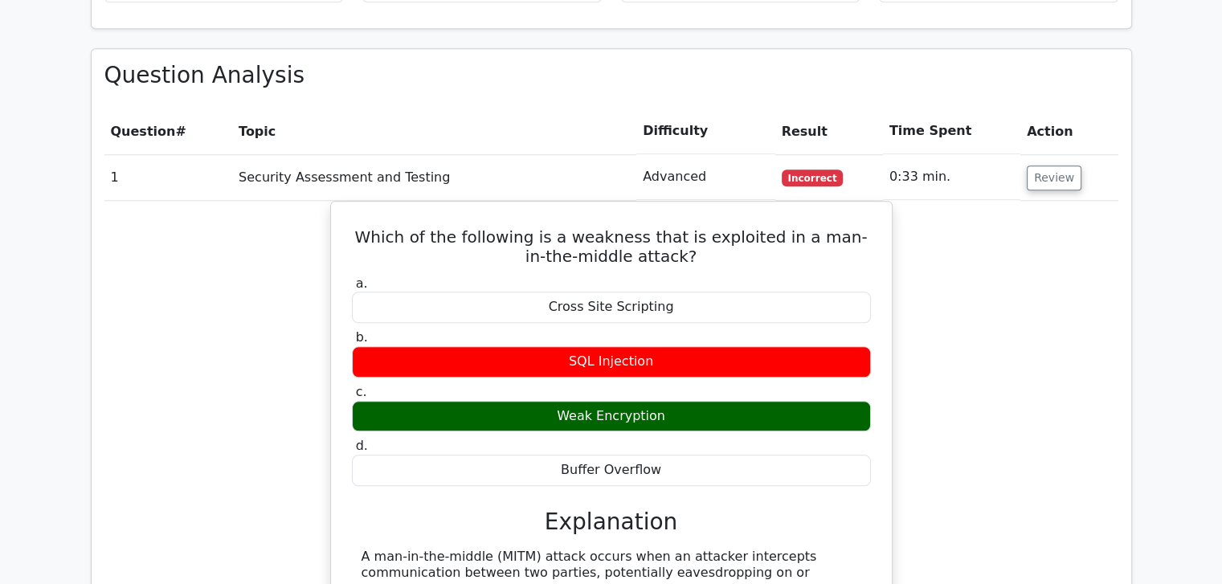
click at [646, 401] on div "Weak Encryption" at bounding box center [611, 416] width 519 height 31
click at [615, 346] on div "SQL Injection" at bounding box center [611, 361] width 519 height 31
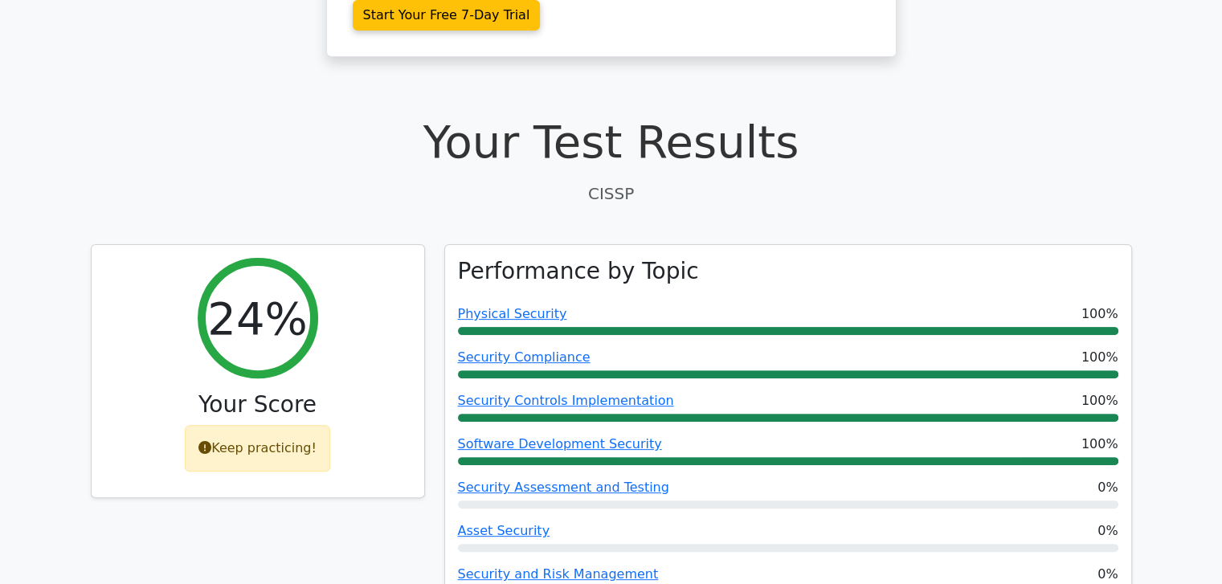
scroll to position [428, 0]
